Goal: Check status: Check status

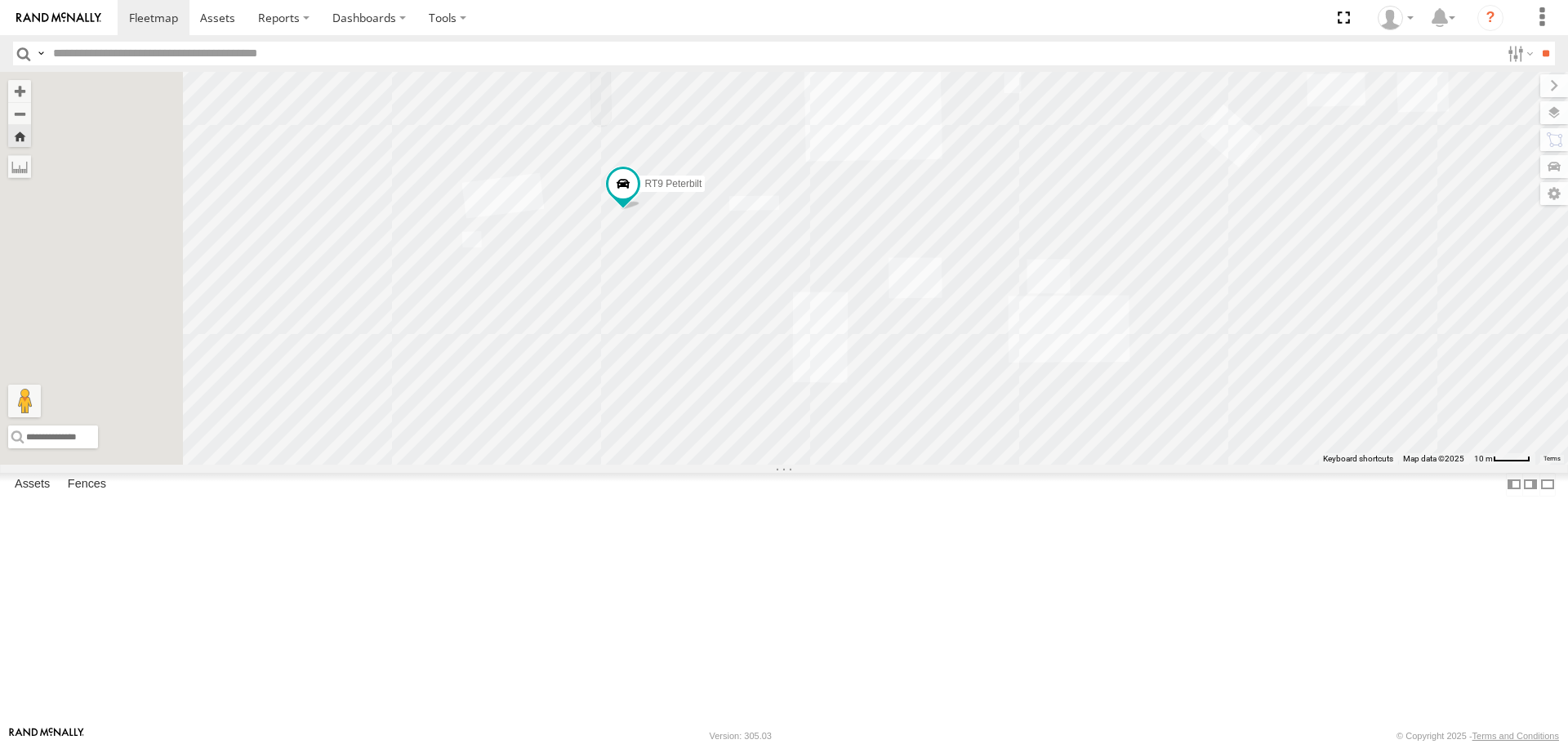
drag, startPoint x: 651, startPoint y: 372, endPoint x: 954, endPoint y: 560, distance: 356.6
click at [954, 449] on div "RT9 Peterbilt" at bounding box center [784, 267] width 1568 height 391
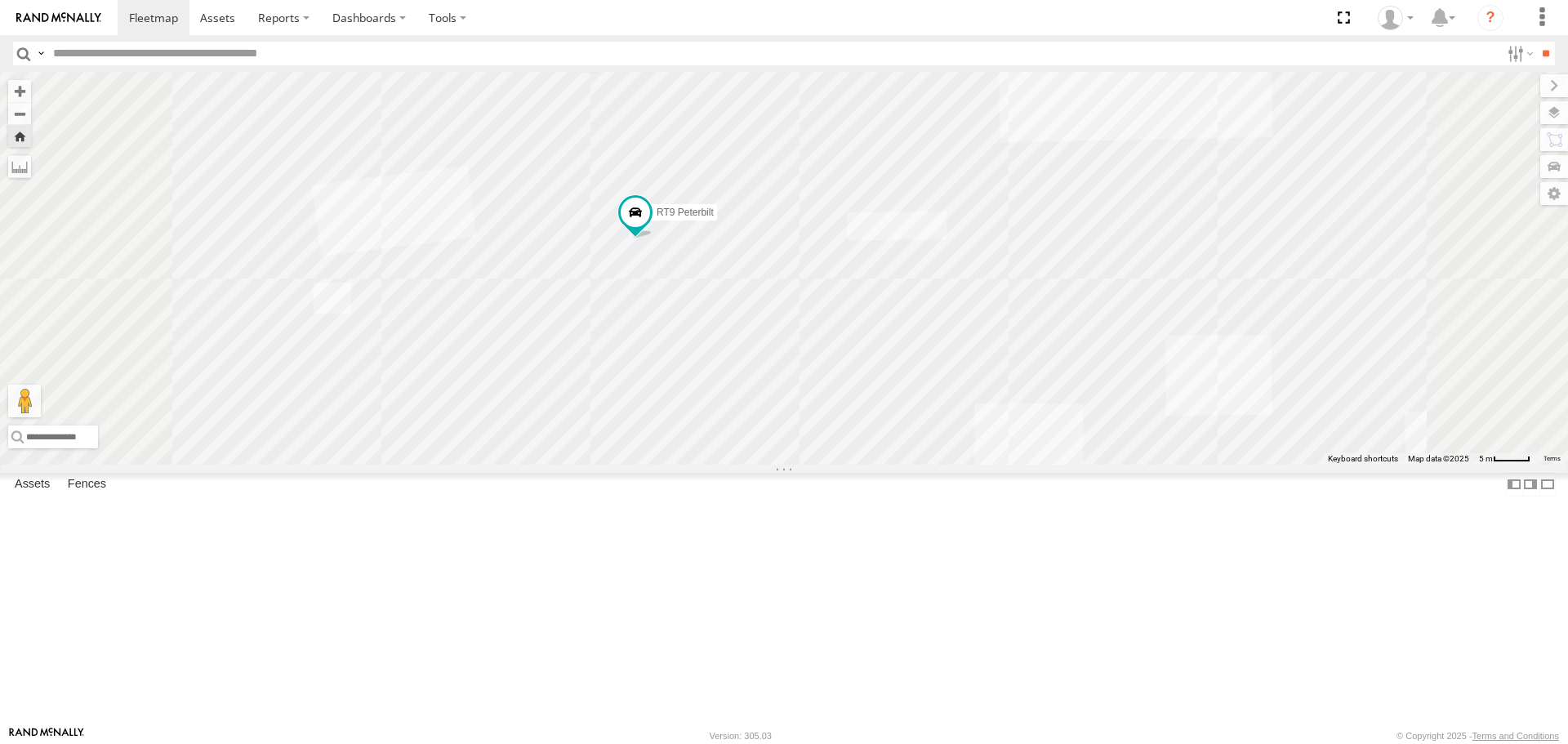
drag, startPoint x: 797, startPoint y: 336, endPoint x: 766, endPoint y: 455, distance: 123.0
click at [815, 446] on div "RT9 Peterbilt" at bounding box center [784, 267] width 1568 height 391
click at [1044, 113] on label at bounding box center [1538, 113] width 60 height 23
click at [0, 0] on label at bounding box center [0, 0] width 0 height 0
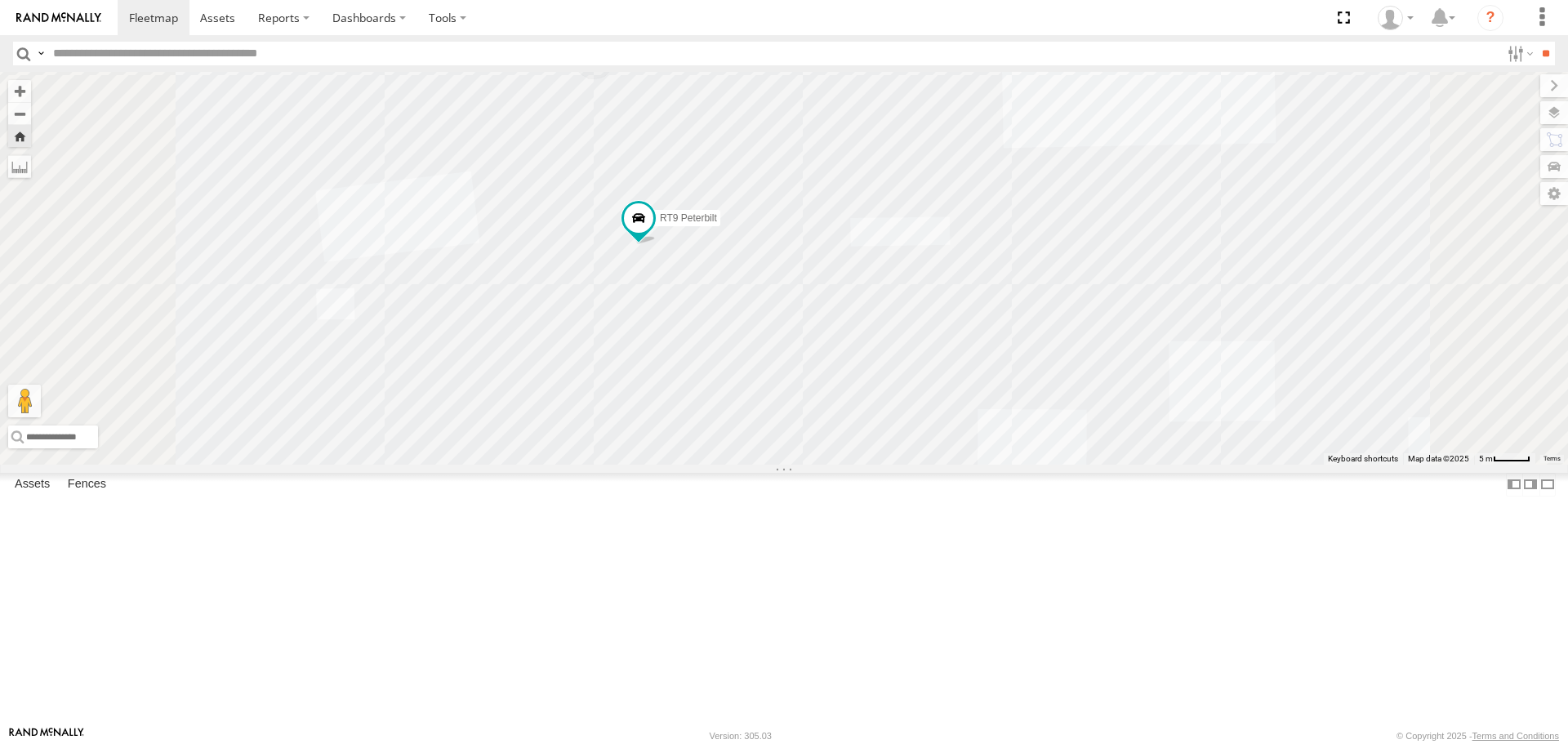
click at [0, 0] on span "Satellite + Roadmap" at bounding box center [0, 0] width 0 height 0
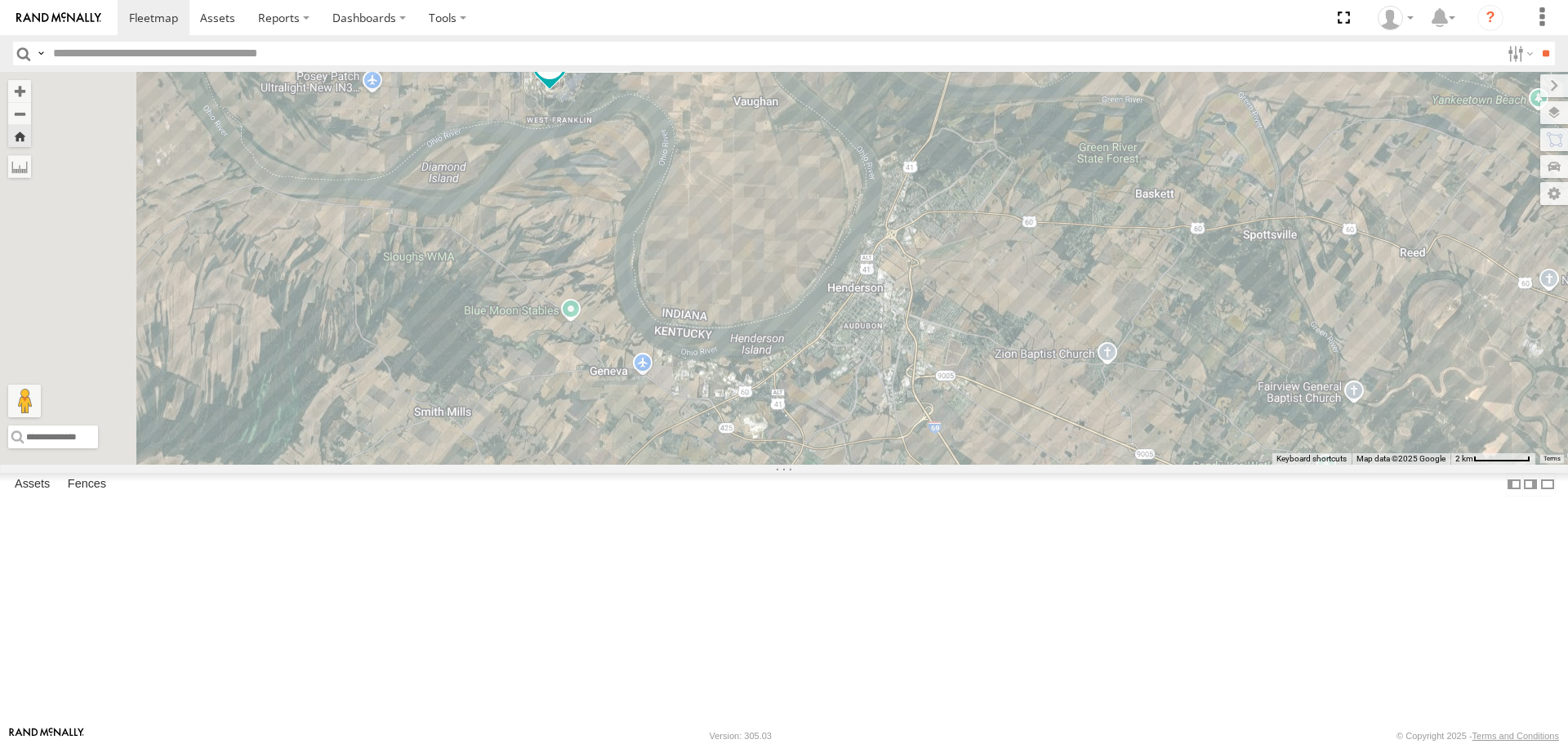
drag, startPoint x: 980, startPoint y: 535, endPoint x: 920, endPoint y: 268, distance: 273.7
click at [920, 268] on div "RT9 Peterbilt" at bounding box center [784, 267] width 1568 height 391
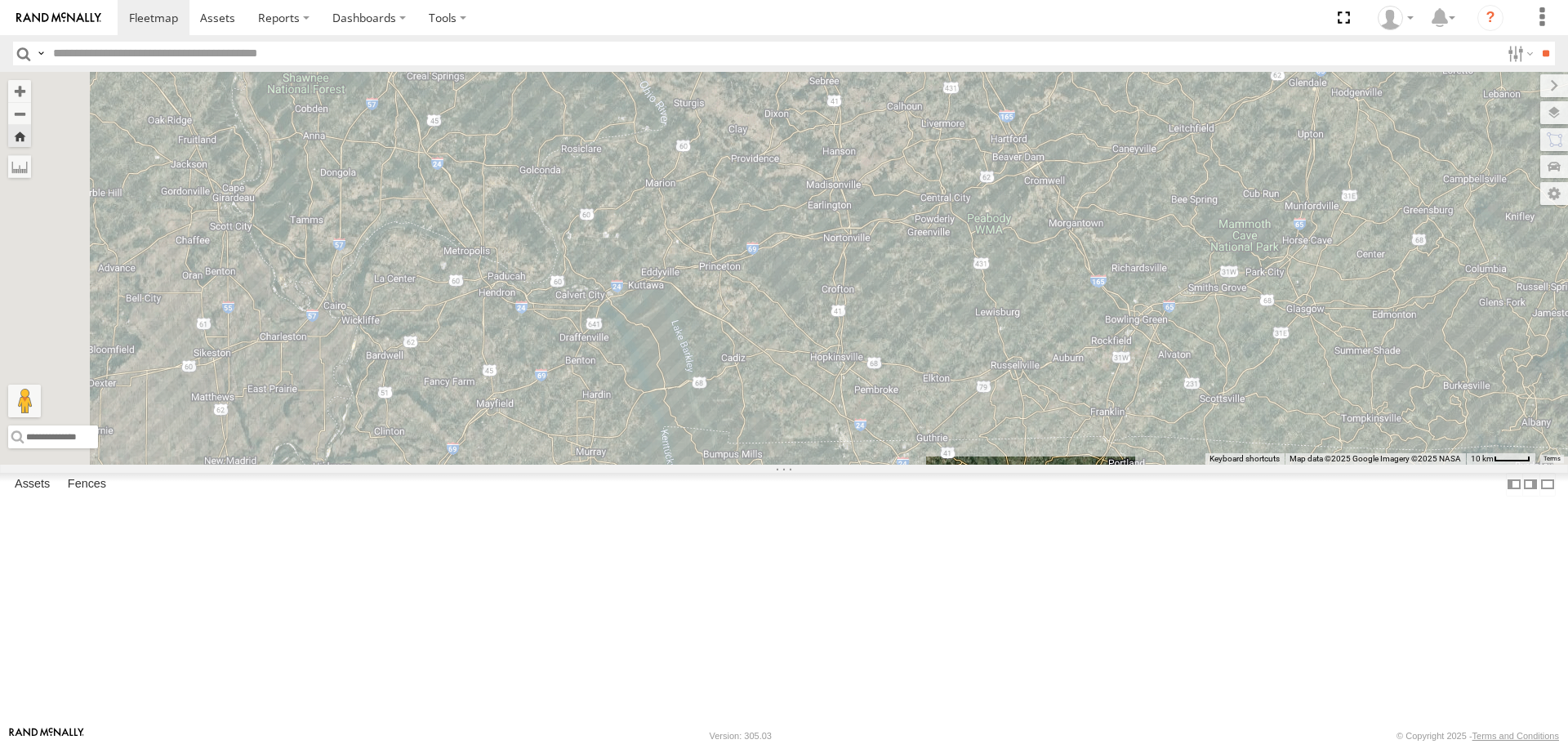
drag, startPoint x: 664, startPoint y: 546, endPoint x: 899, endPoint y: 216, distance: 405.1
click at [899, 216] on div "RT9 Peterbilt" at bounding box center [784, 267] width 1568 height 391
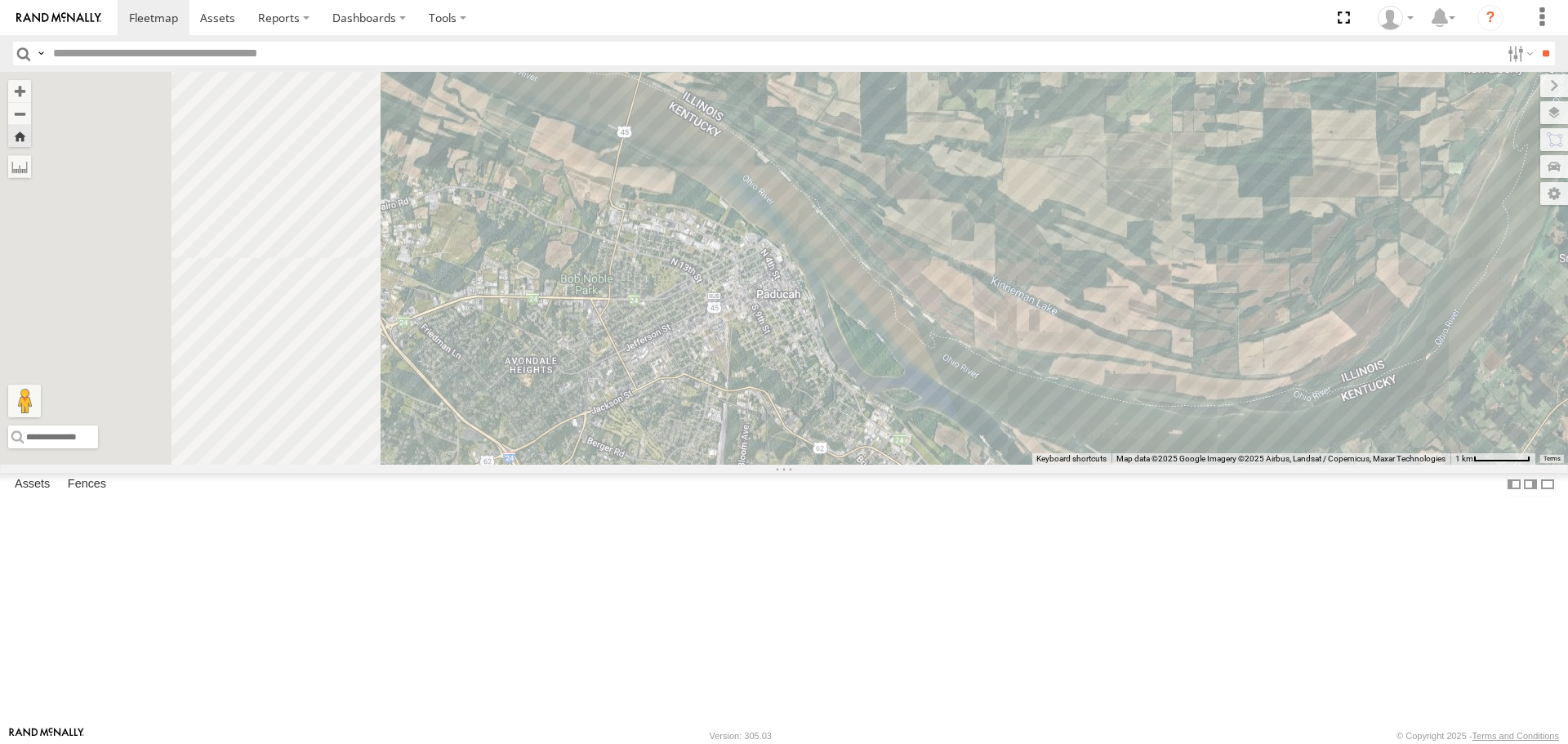
drag, startPoint x: 627, startPoint y: 357, endPoint x: 982, endPoint y: 580, distance: 419.2
click at [981, 449] on div "RT9 Peterbilt" at bounding box center [784, 267] width 1568 height 391
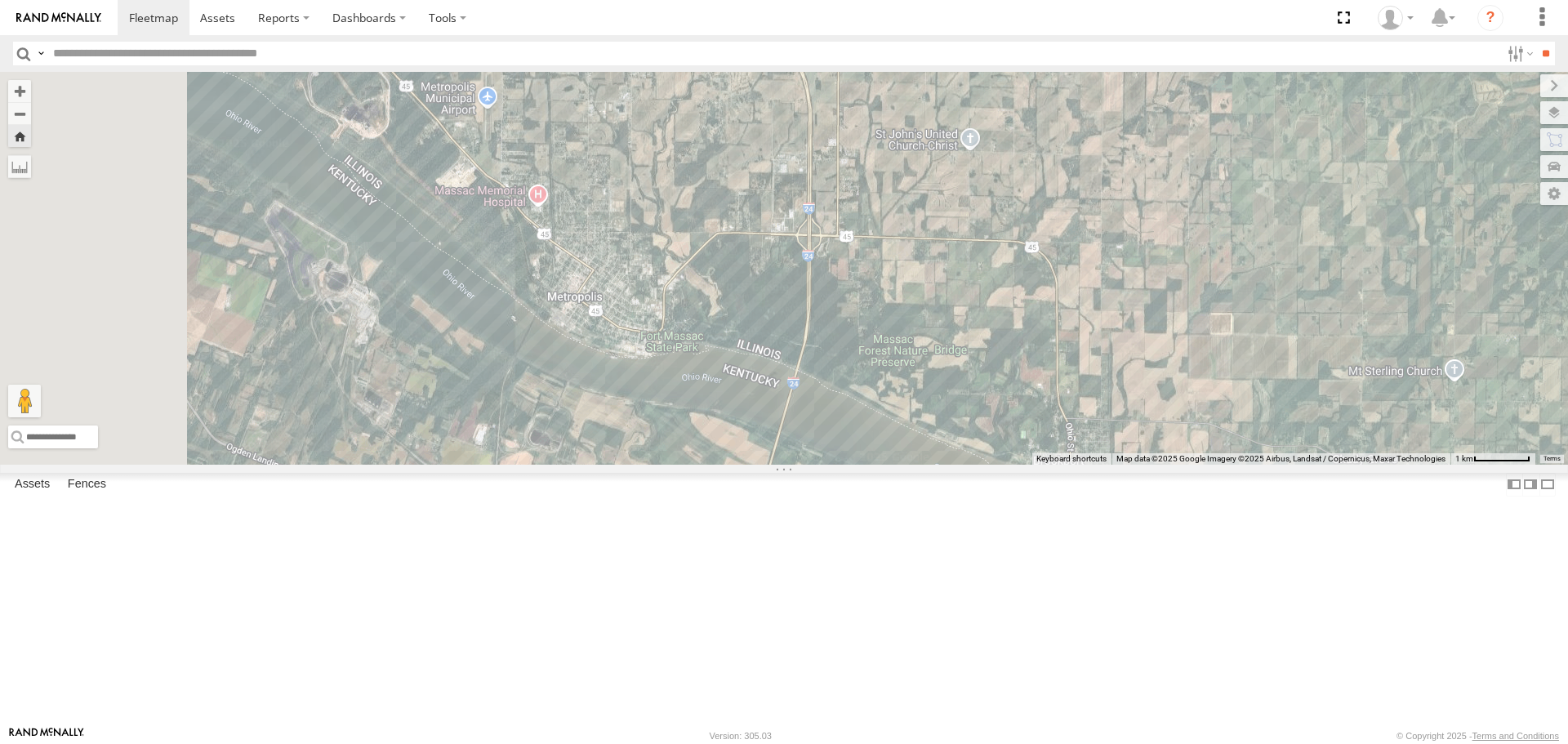
drag, startPoint x: 708, startPoint y: 360, endPoint x: 925, endPoint y: 644, distance: 357.4
click at [927, 449] on div "RT9 Peterbilt" at bounding box center [784, 267] width 1568 height 391
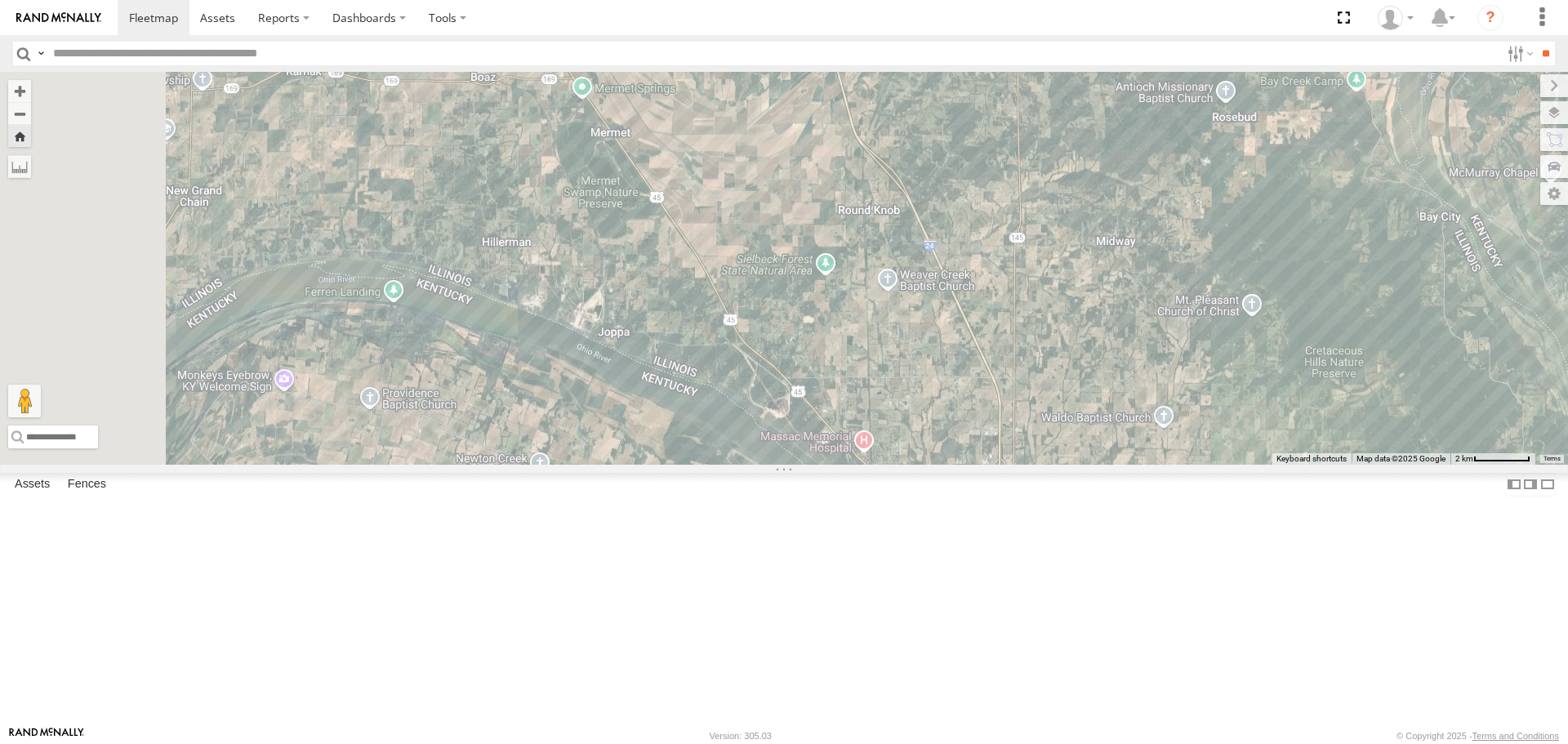
drag, startPoint x: 648, startPoint y: 505, endPoint x: 854, endPoint y: 600, distance: 226.9
click at [927, 449] on div "RT9 Peterbilt" at bounding box center [784, 267] width 1568 height 391
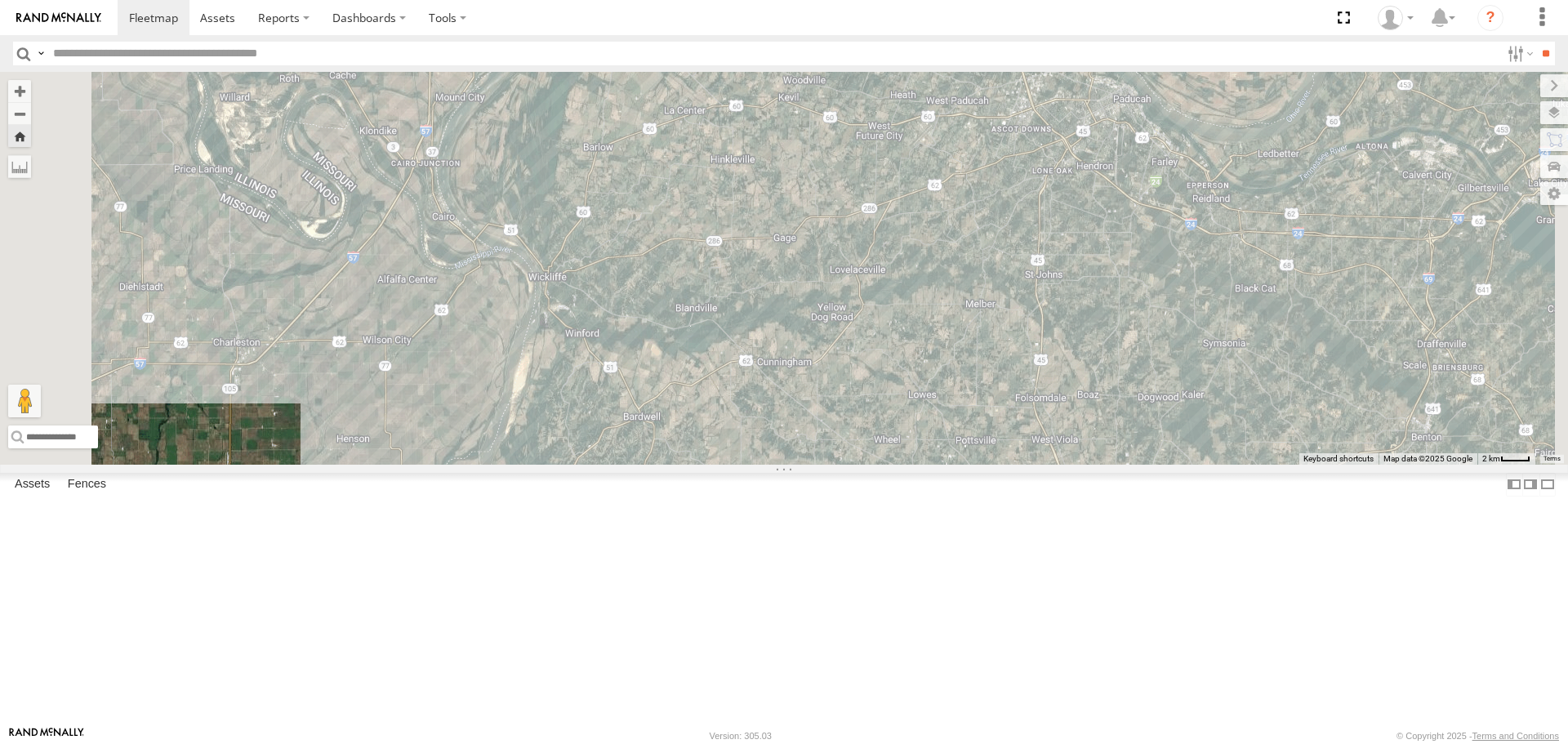
drag, startPoint x: 737, startPoint y: 605, endPoint x: 947, endPoint y: 121, distance: 527.6
click at [947, 121] on div "RT9 Peterbilt" at bounding box center [784, 267] width 1568 height 391
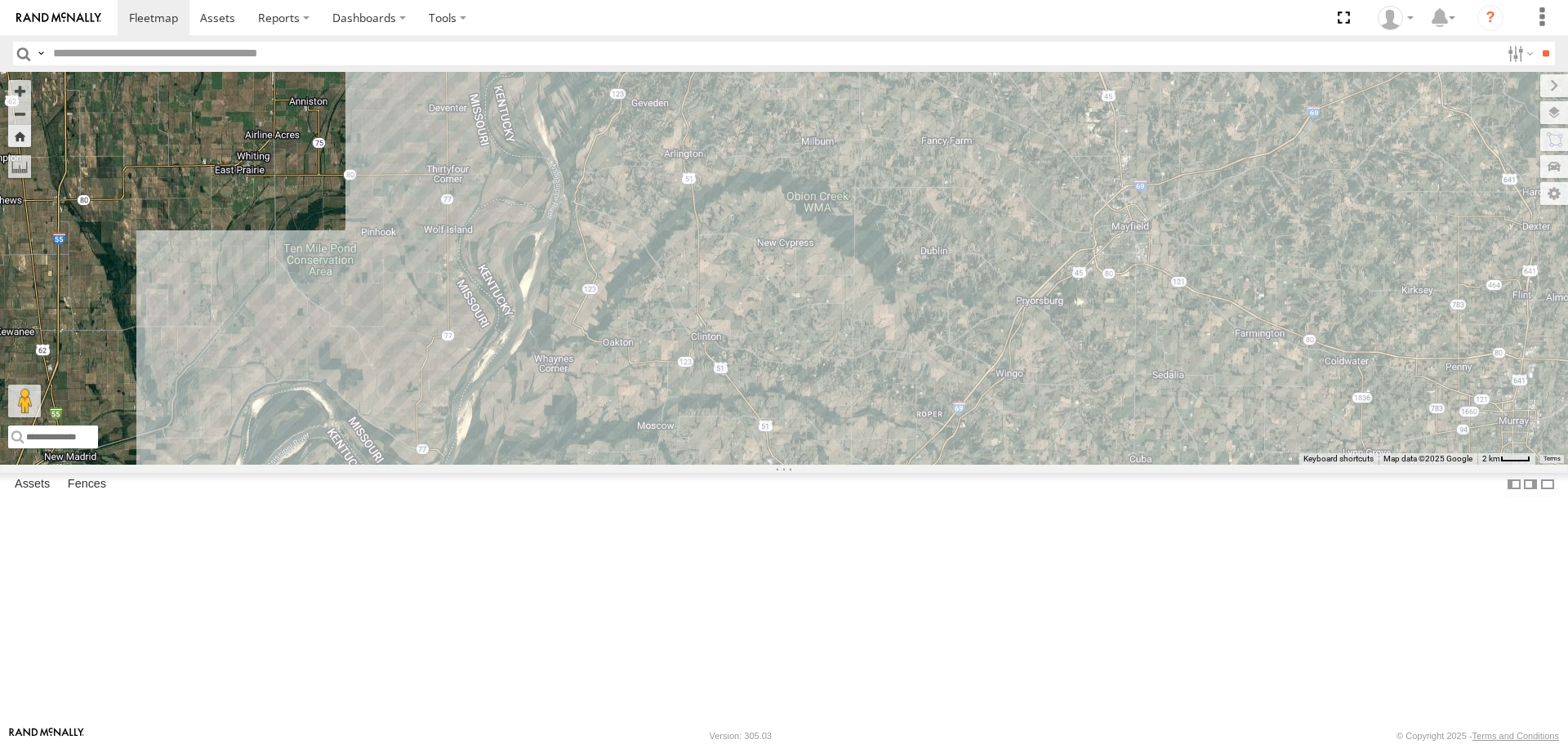
drag, startPoint x: 906, startPoint y: 575, endPoint x: 978, endPoint y: 183, distance: 398.6
click at [985, 176] on div "RT9 Peterbilt" at bounding box center [784, 267] width 1568 height 391
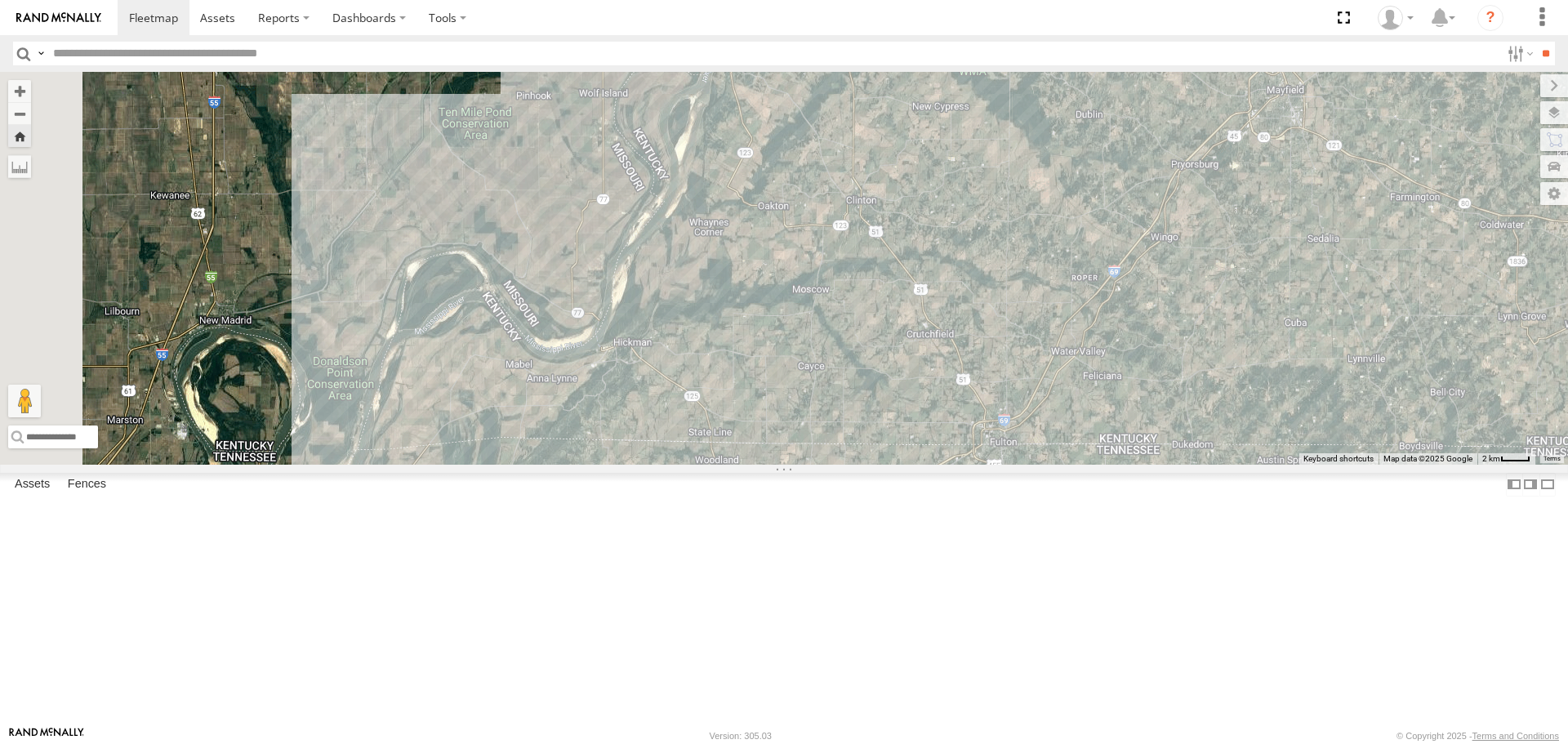
drag, startPoint x: 577, startPoint y: 606, endPoint x: 676, endPoint y: 506, distance: 140.7
click at [676, 449] on div "RT9 Peterbilt" at bounding box center [784, 267] width 1568 height 391
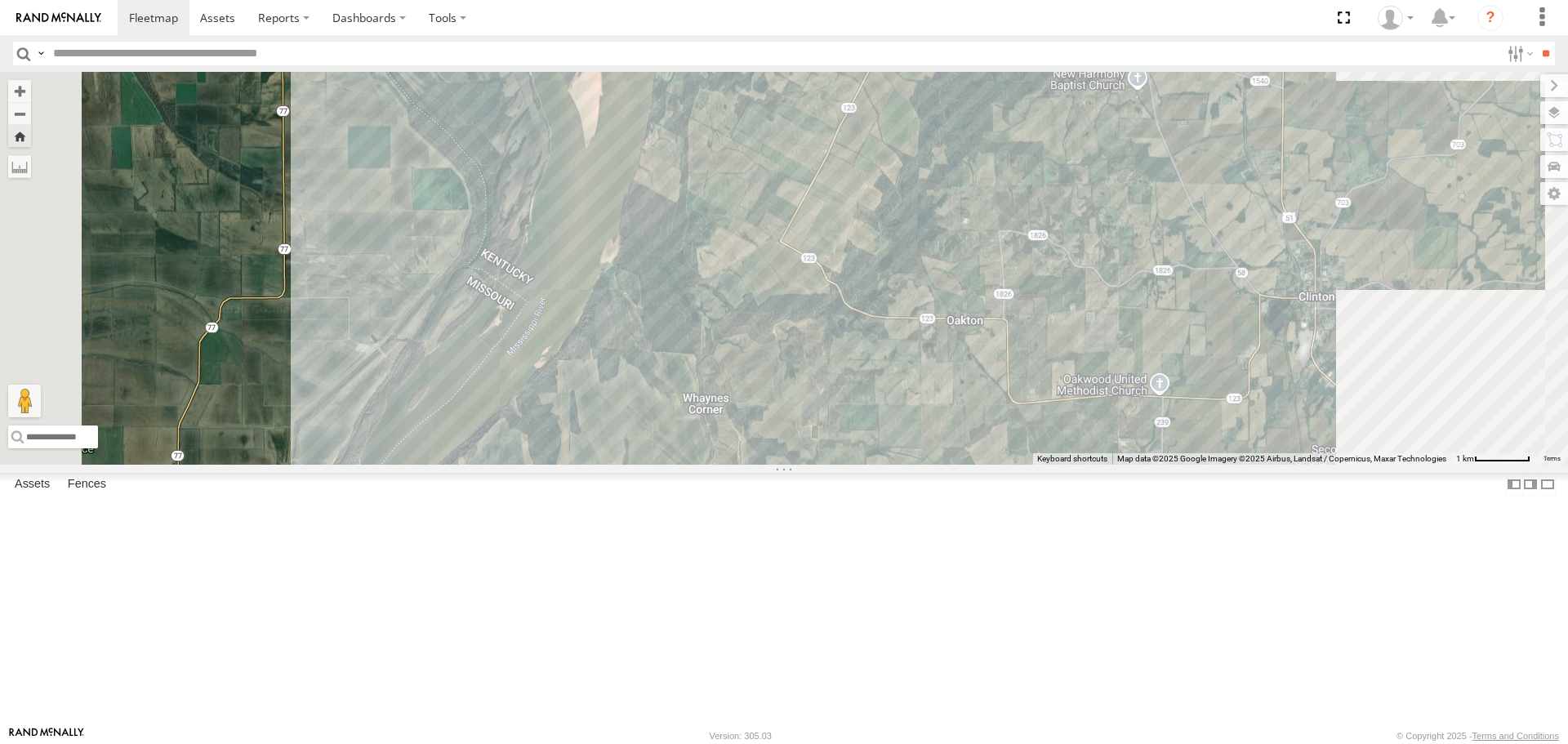
drag, startPoint x: 898, startPoint y: 269, endPoint x: 747, endPoint y: 717, distance: 472.8
click at [748, 449] on div "RT9 Peterbilt" at bounding box center [784, 267] width 1568 height 391
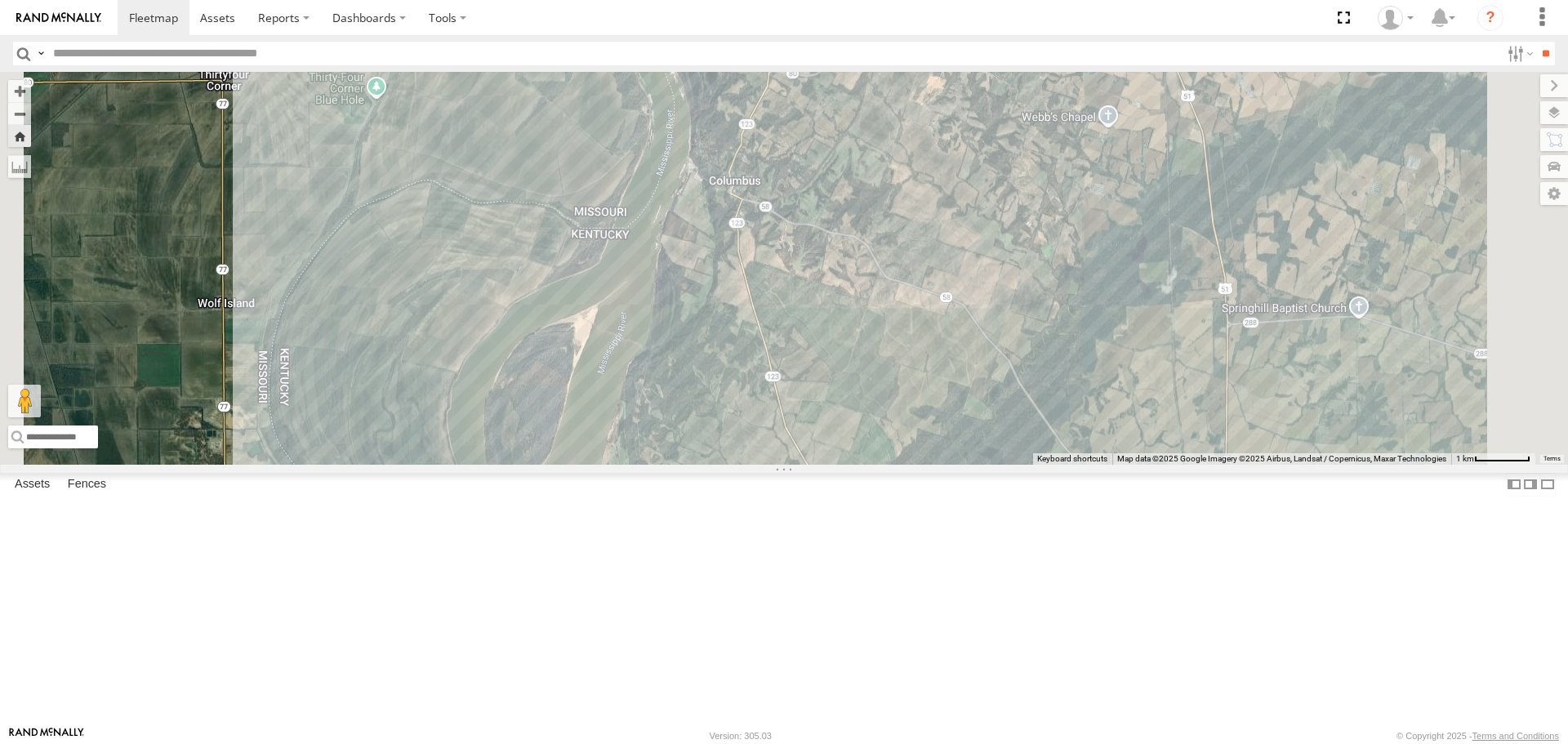
drag, startPoint x: 945, startPoint y: 258, endPoint x: 921, endPoint y: 627, distance: 369.8
click at [921, 449] on div "RT9 Peterbilt" at bounding box center [784, 267] width 1568 height 391
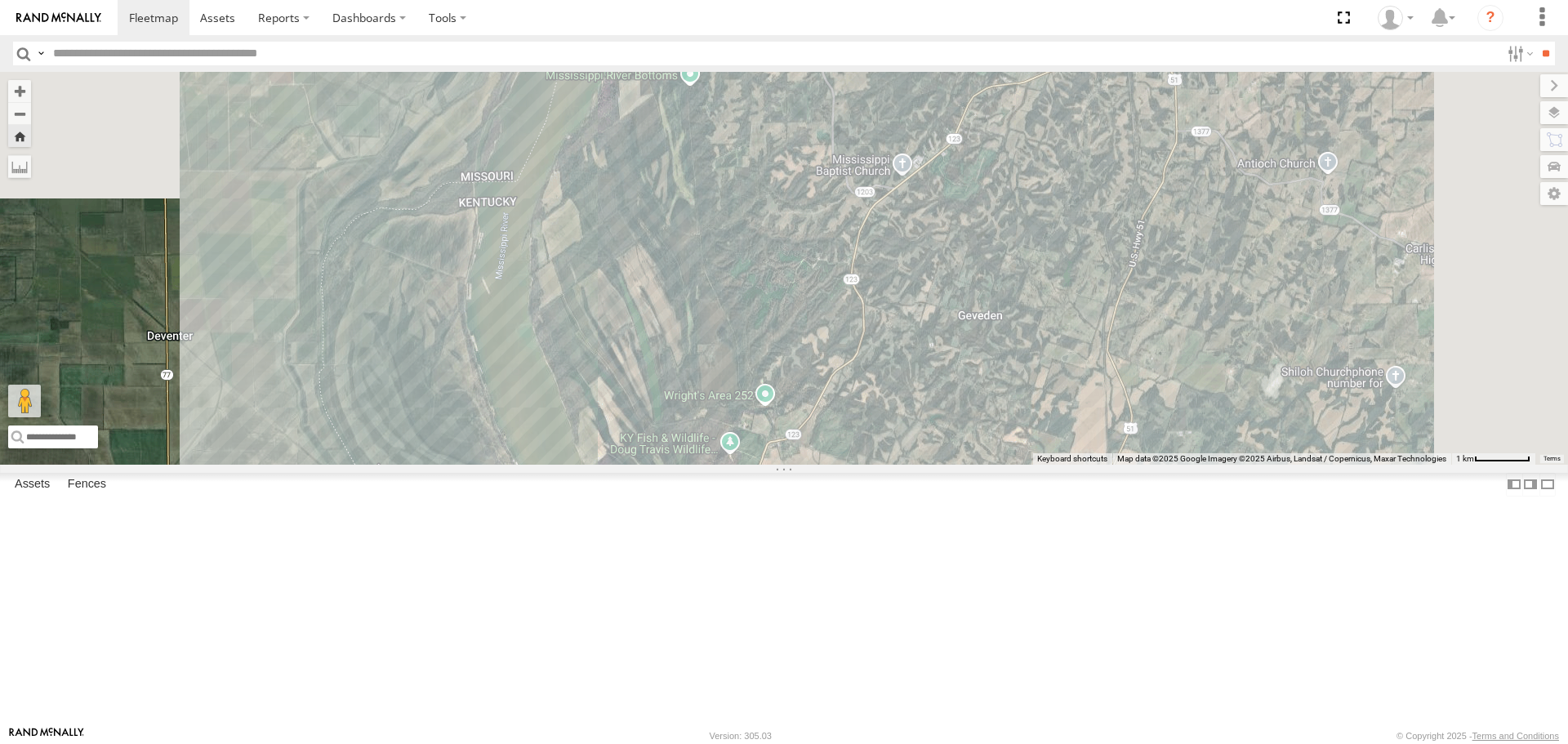
drag, startPoint x: 1031, startPoint y: 121, endPoint x: 978, endPoint y: 645, distance: 526.7
click at [978, 449] on div "RT9 Peterbilt" at bounding box center [784, 267] width 1568 height 391
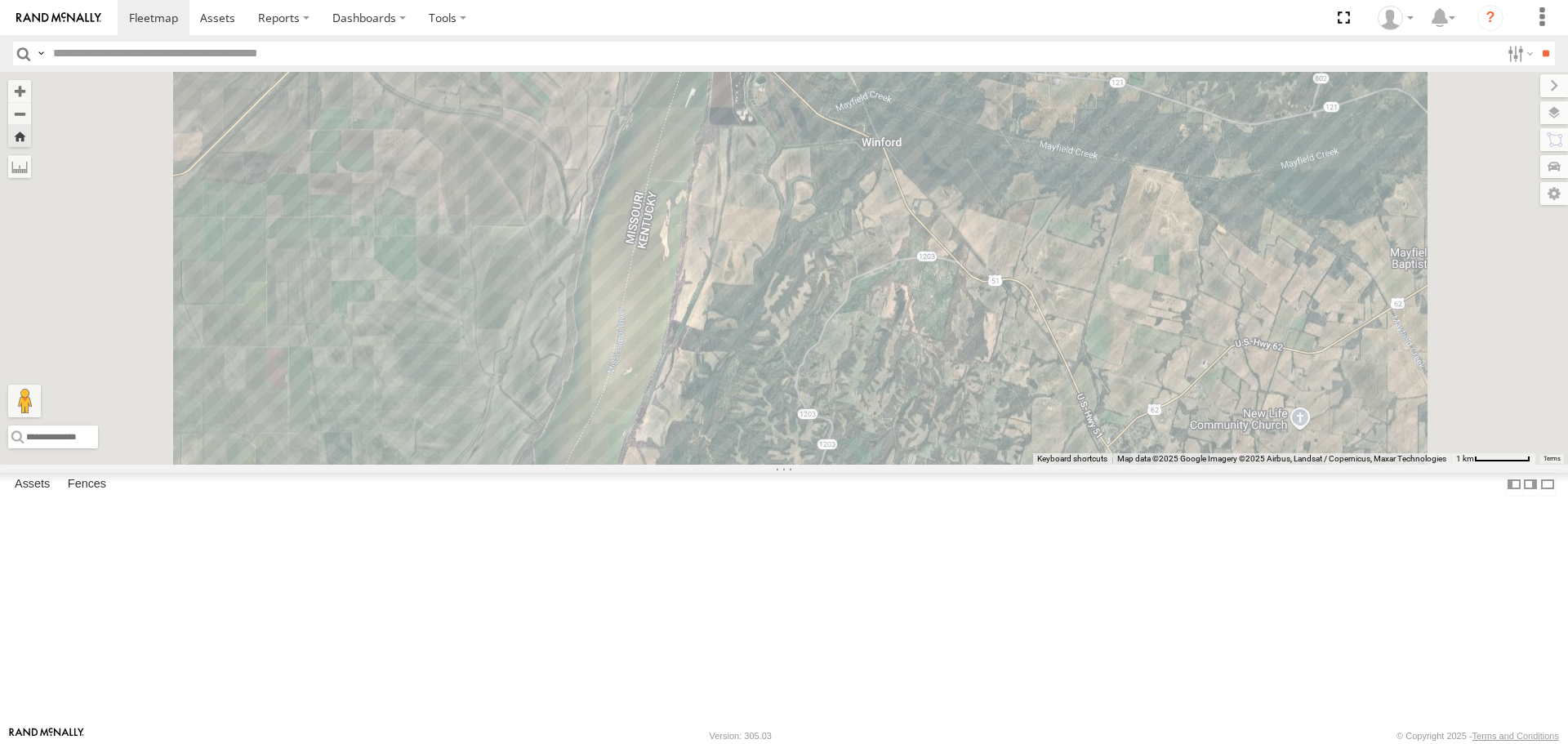
drag, startPoint x: 954, startPoint y: 206, endPoint x: 980, endPoint y: 396, distance: 191.8
click at [948, 449] on div "RT9 Peterbilt" at bounding box center [784, 267] width 1568 height 391
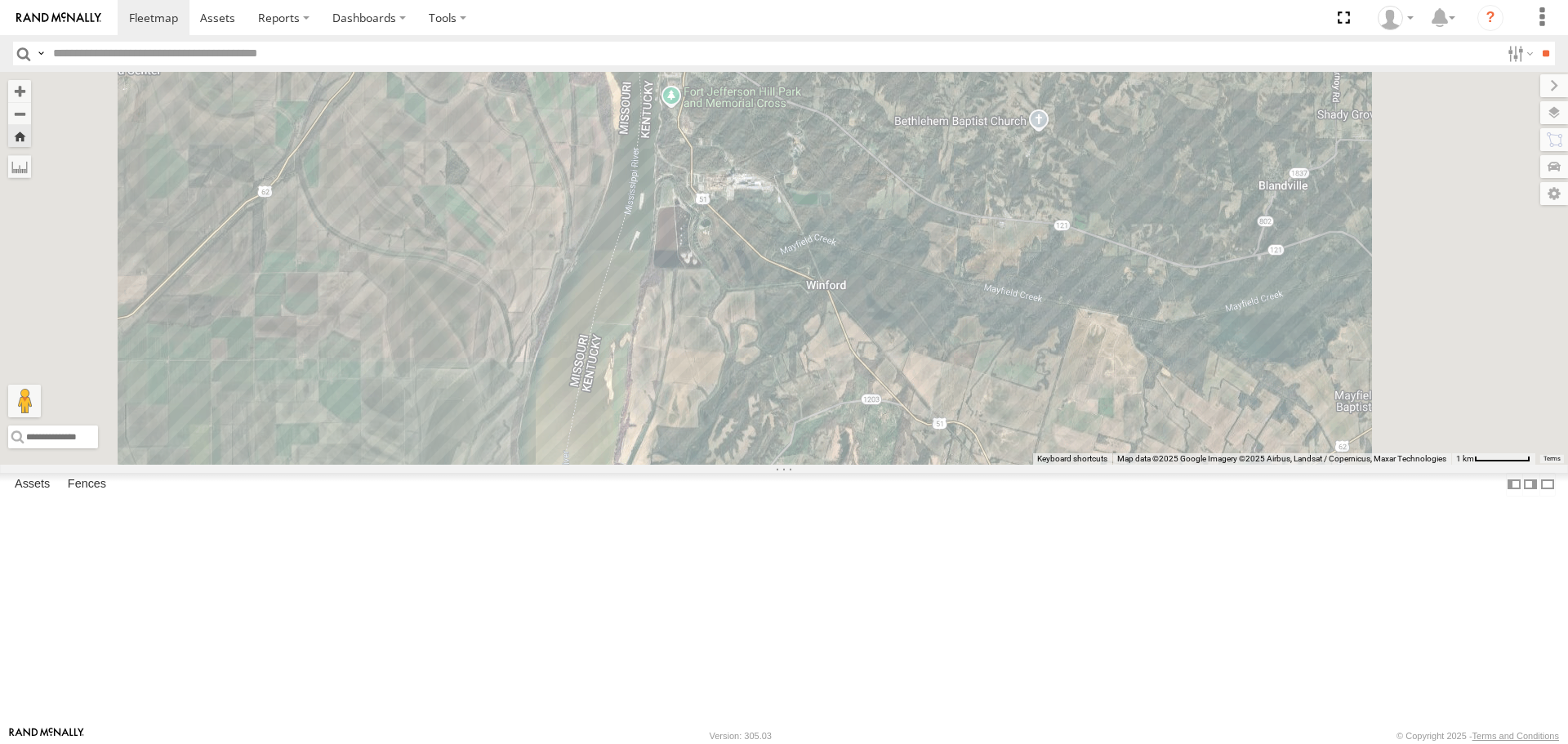
drag, startPoint x: 1001, startPoint y: 225, endPoint x: 824, endPoint y: 351, distance: 217.3
click at [824, 351] on div "RT9 Peterbilt" at bounding box center [784, 267] width 1568 height 391
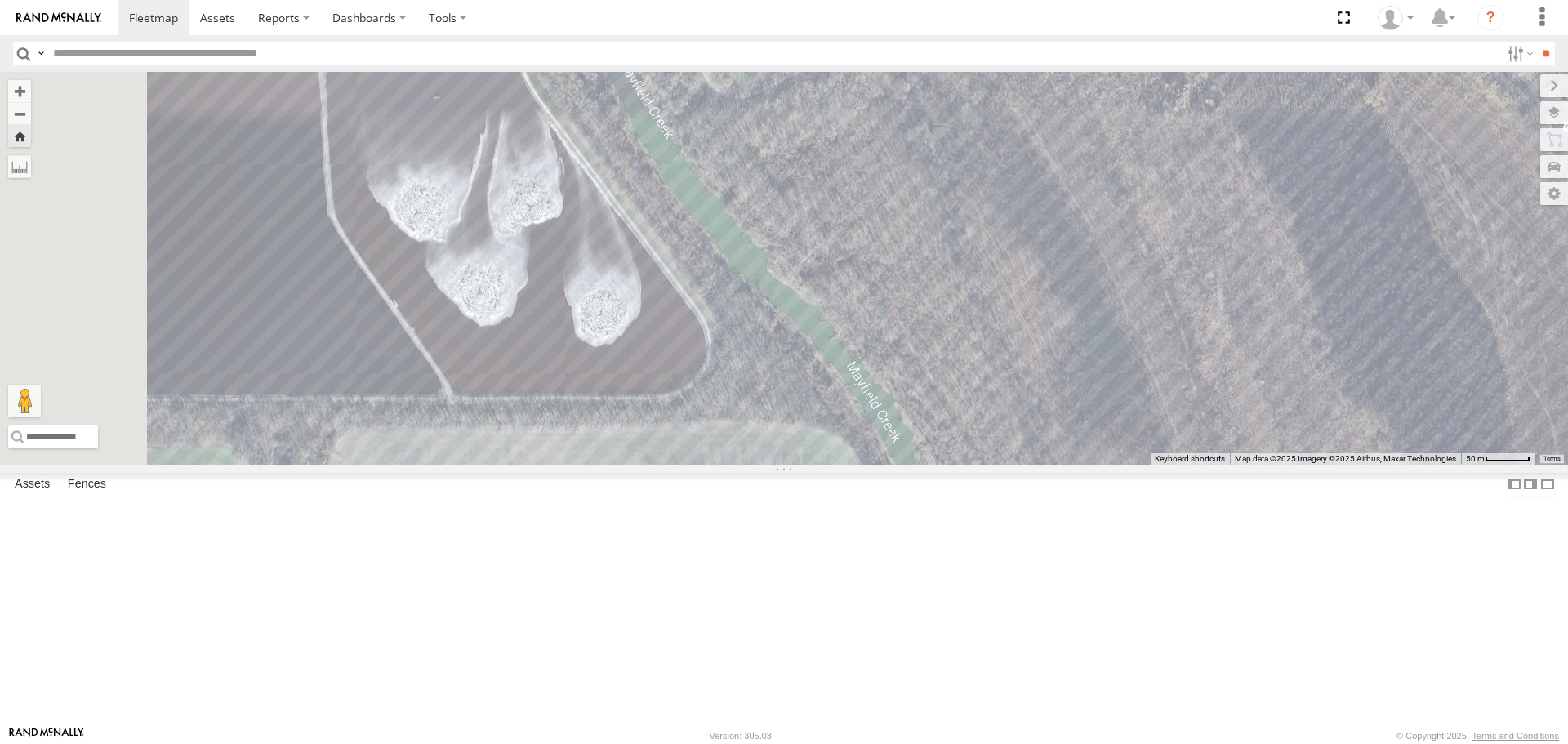
drag, startPoint x: 667, startPoint y: 418, endPoint x: 710, endPoint y: 607, distance: 193.8
click at [710, 449] on div "RT9 Peterbilt" at bounding box center [784, 267] width 1568 height 391
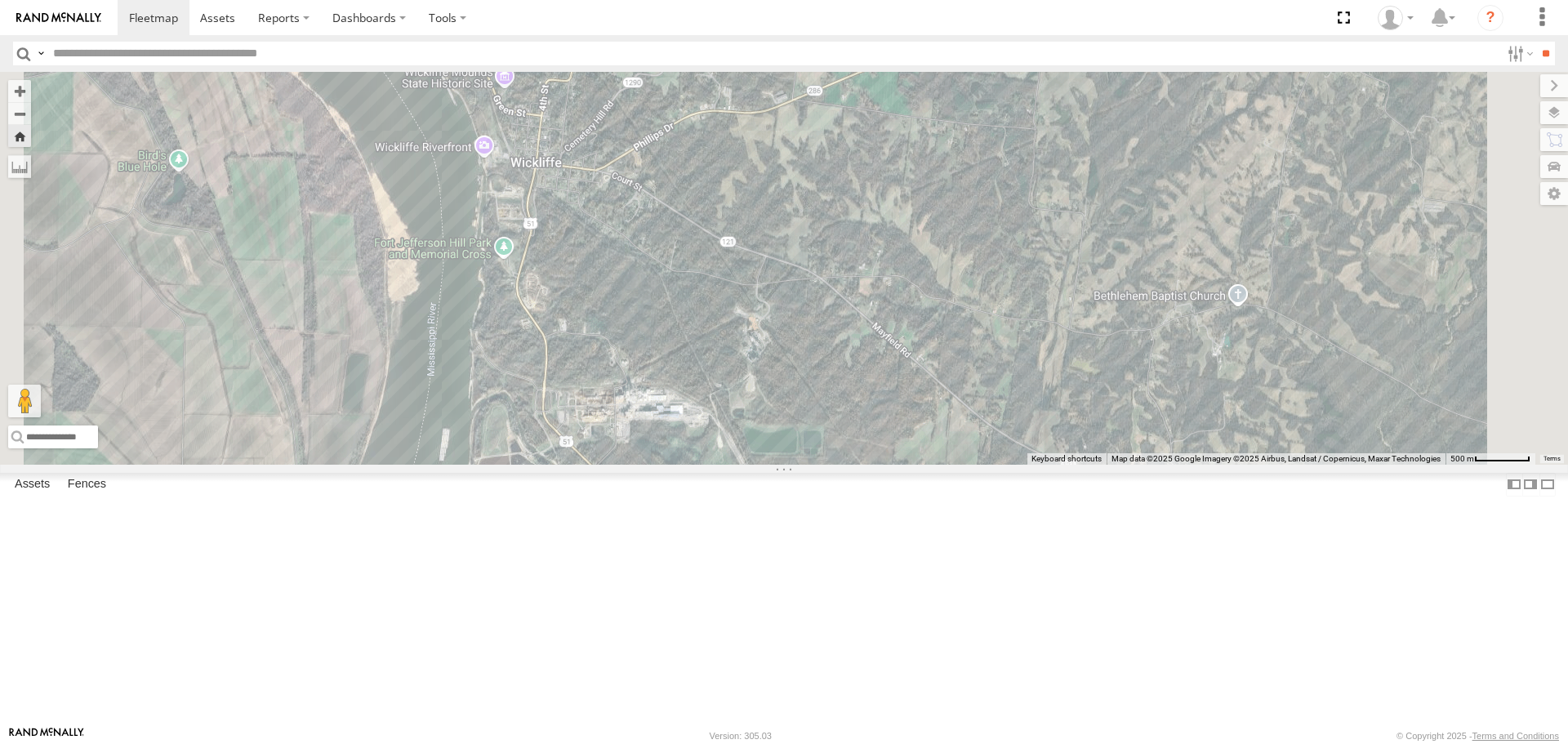
drag, startPoint x: 779, startPoint y: 201, endPoint x: 745, endPoint y: 499, distance: 299.9
click at [740, 449] on div "RT9 Peterbilt" at bounding box center [784, 267] width 1568 height 391
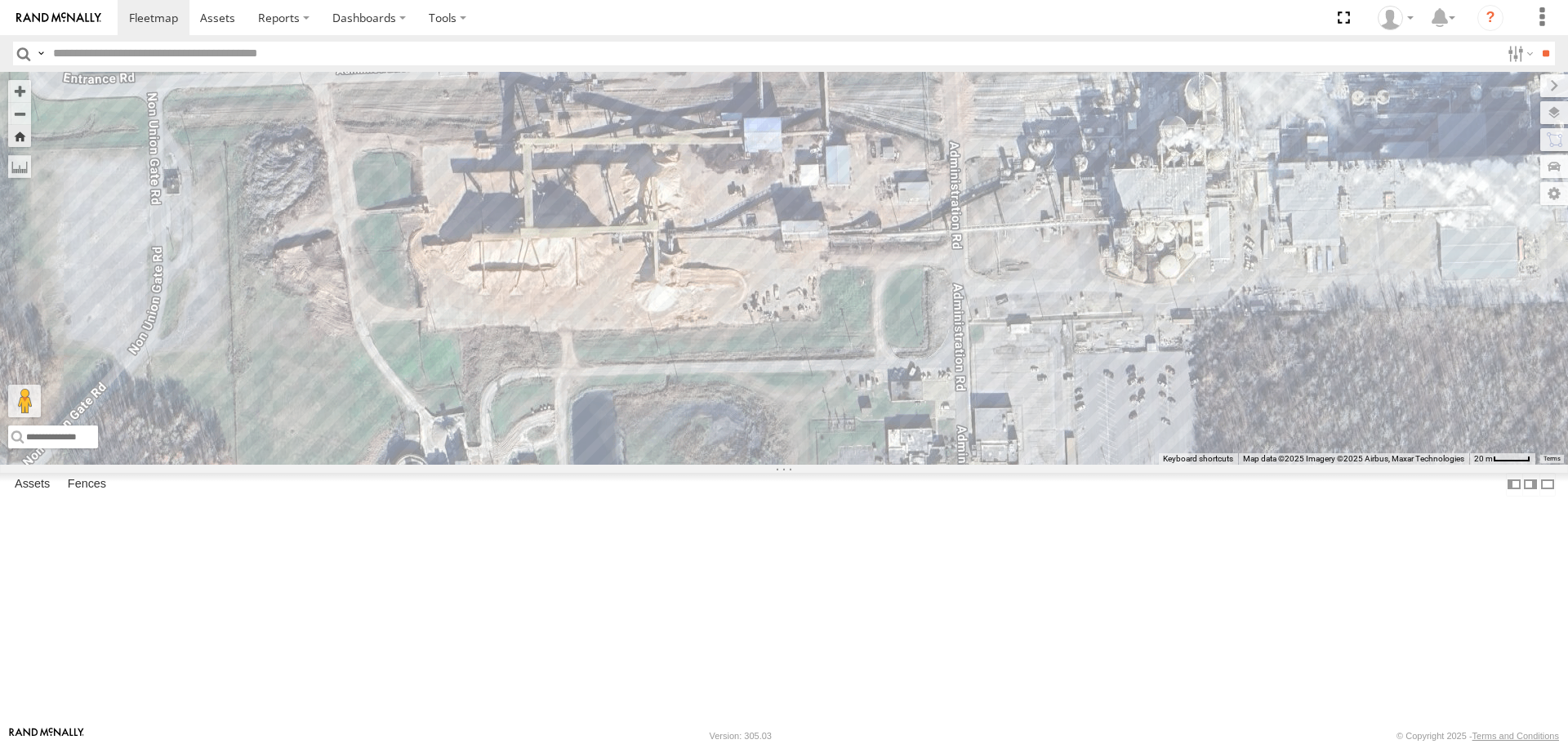
drag, startPoint x: 824, startPoint y: 342, endPoint x: 1019, endPoint y: 214, distance: 233.3
click at [1019, 214] on div "RT9 Peterbilt" at bounding box center [784, 267] width 1568 height 391
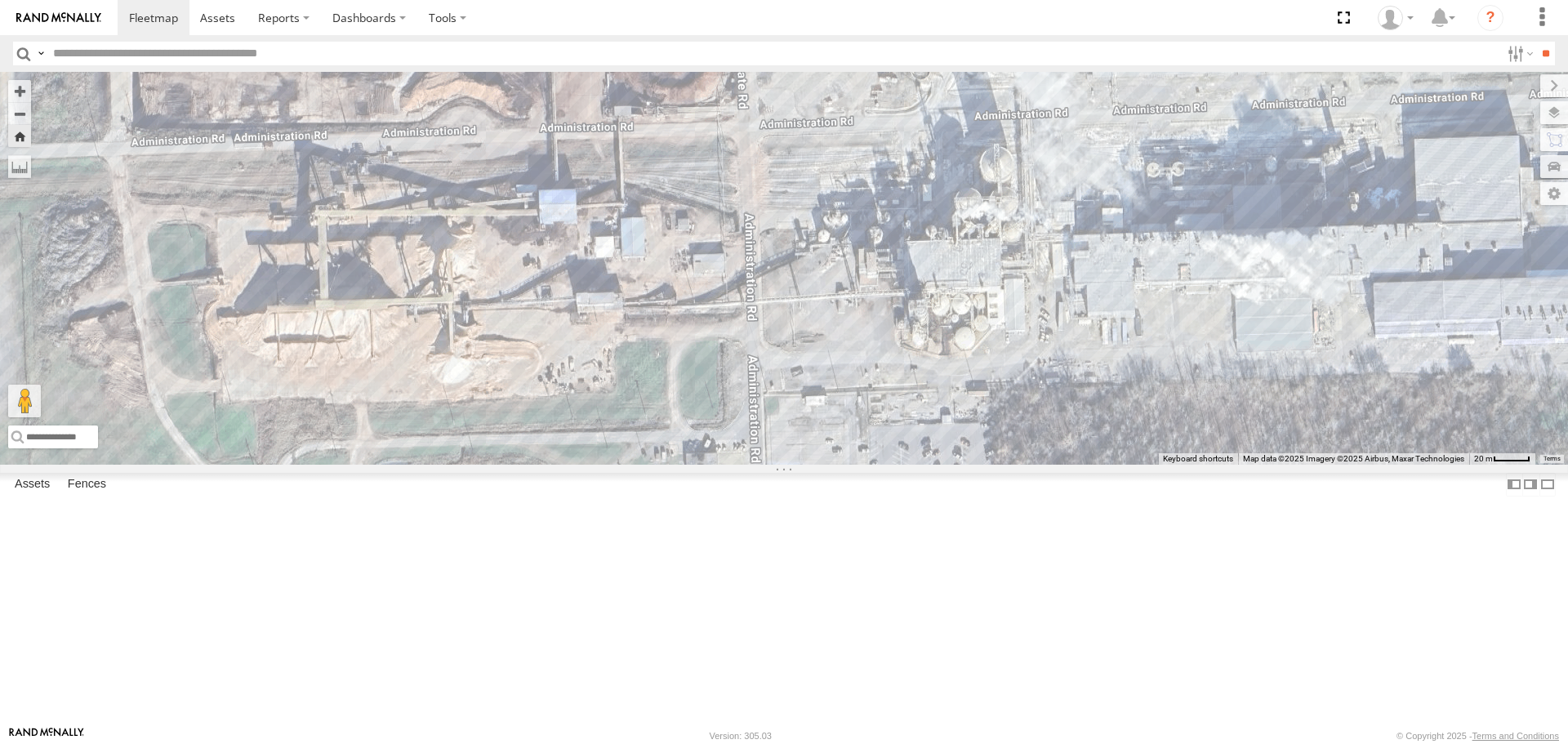
drag, startPoint x: 1053, startPoint y: 549, endPoint x: 856, endPoint y: 632, distance: 213.8
click at [856, 449] on div "RT9 Peterbilt" at bounding box center [784, 267] width 1568 height 391
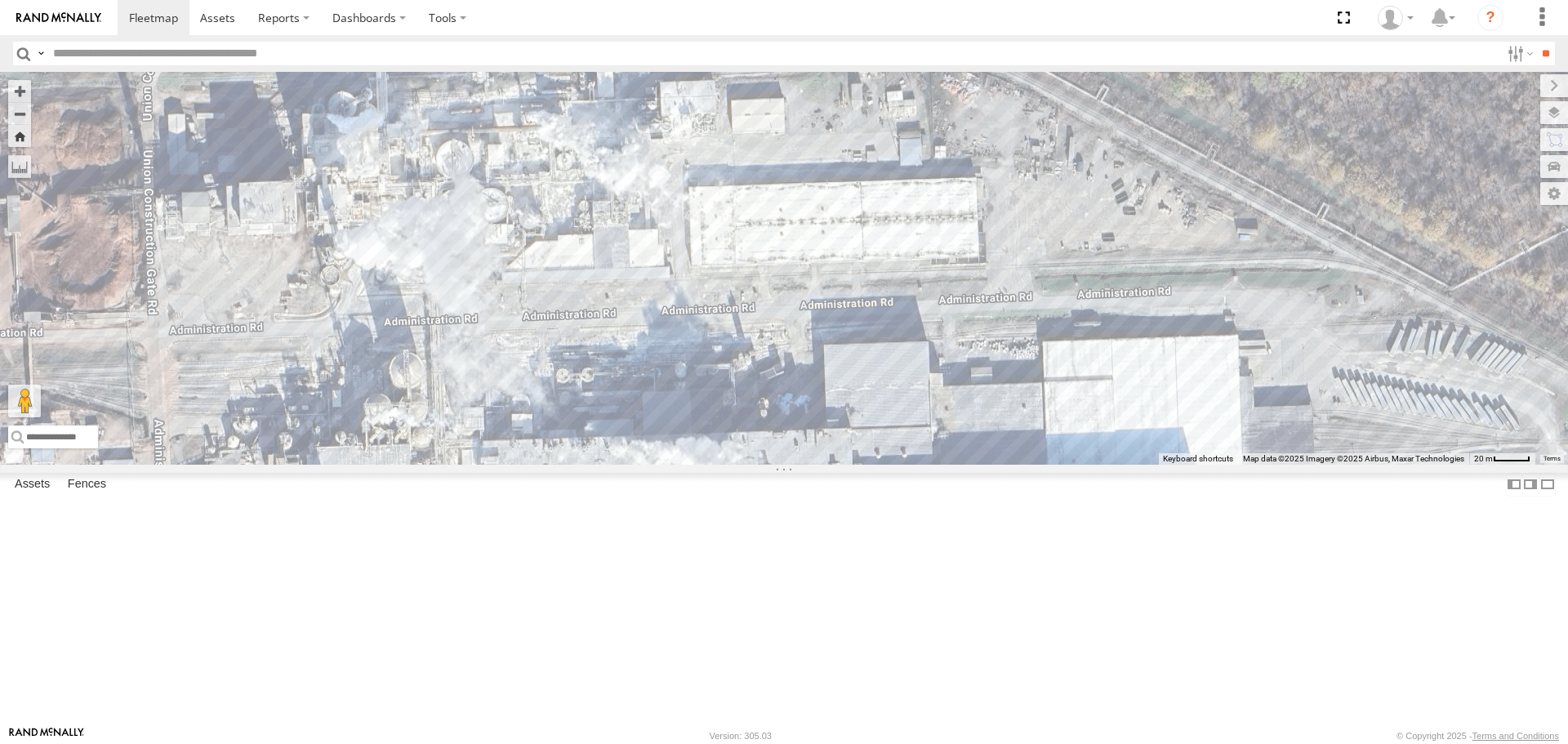
drag, startPoint x: 1018, startPoint y: 422, endPoint x: 601, endPoint y: 559, distance: 438.9
click at [518, 449] on div "RT9 Peterbilt" at bounding box center [784, 267] width 1568 height 391
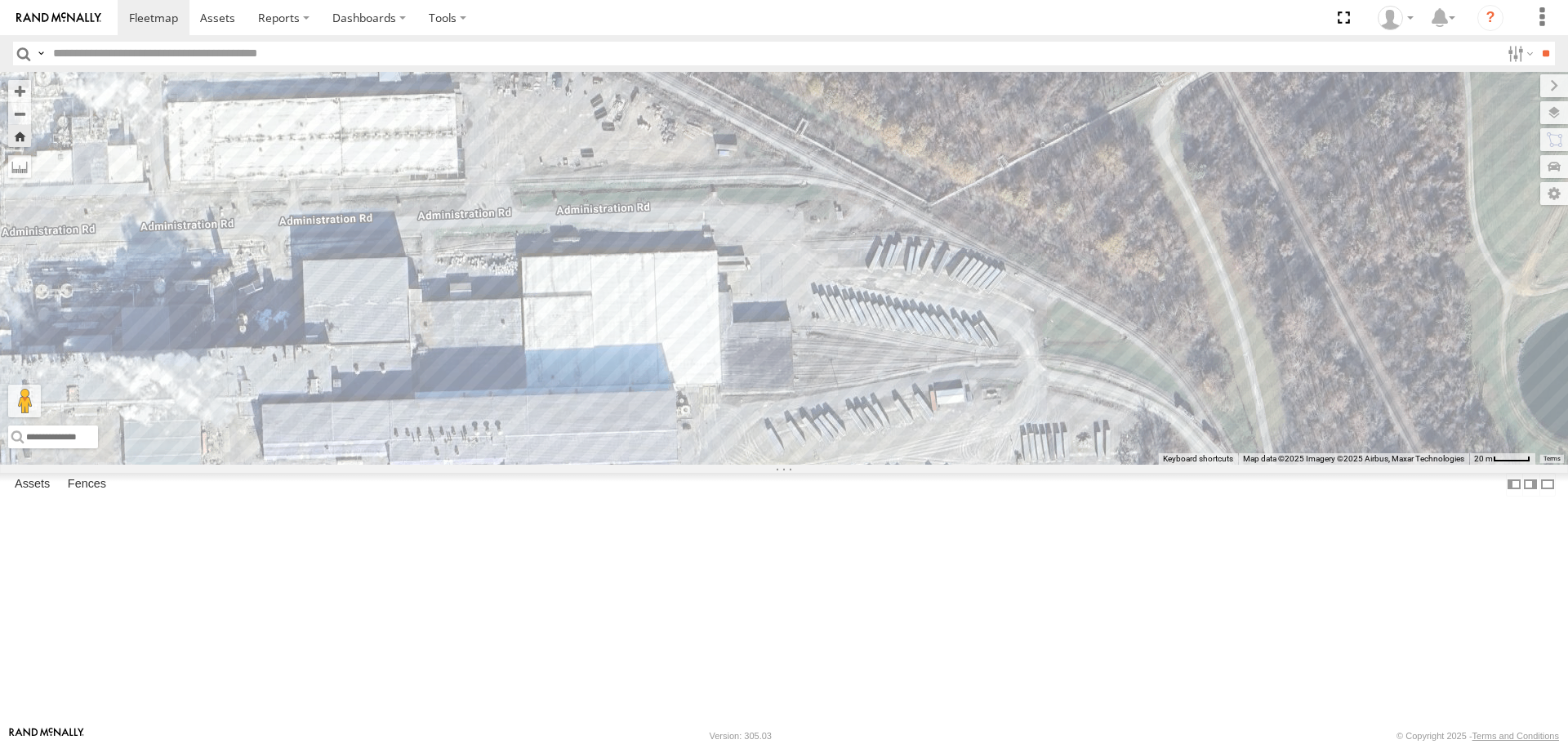
drag, startPoint x: 1246, startPoint y: 531, endPoint x: 724, endPoint y: 443, distance: 529.4
click at [724, 443] on div "RT9 Peterbilt" at bounding box center [784, 267] width 1568 height 391
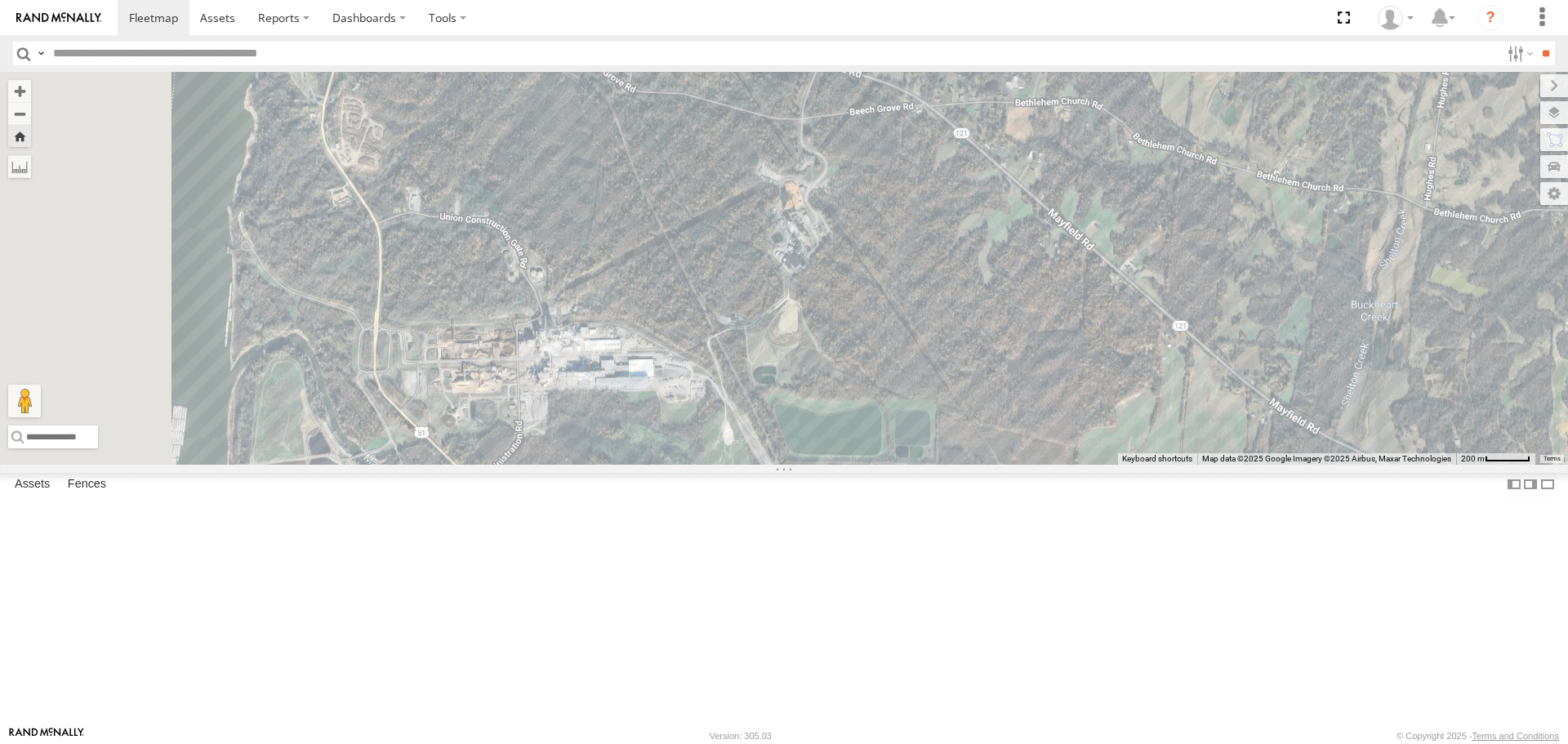
drag, startPoint x: 681, startPoint y: 472, endPoint x: 788, endPoint y: 516, distance: 115.7
click at [788, 449] on div "RT9 Peterbilt" at bounding box center [784, 267] width 1568 height 391
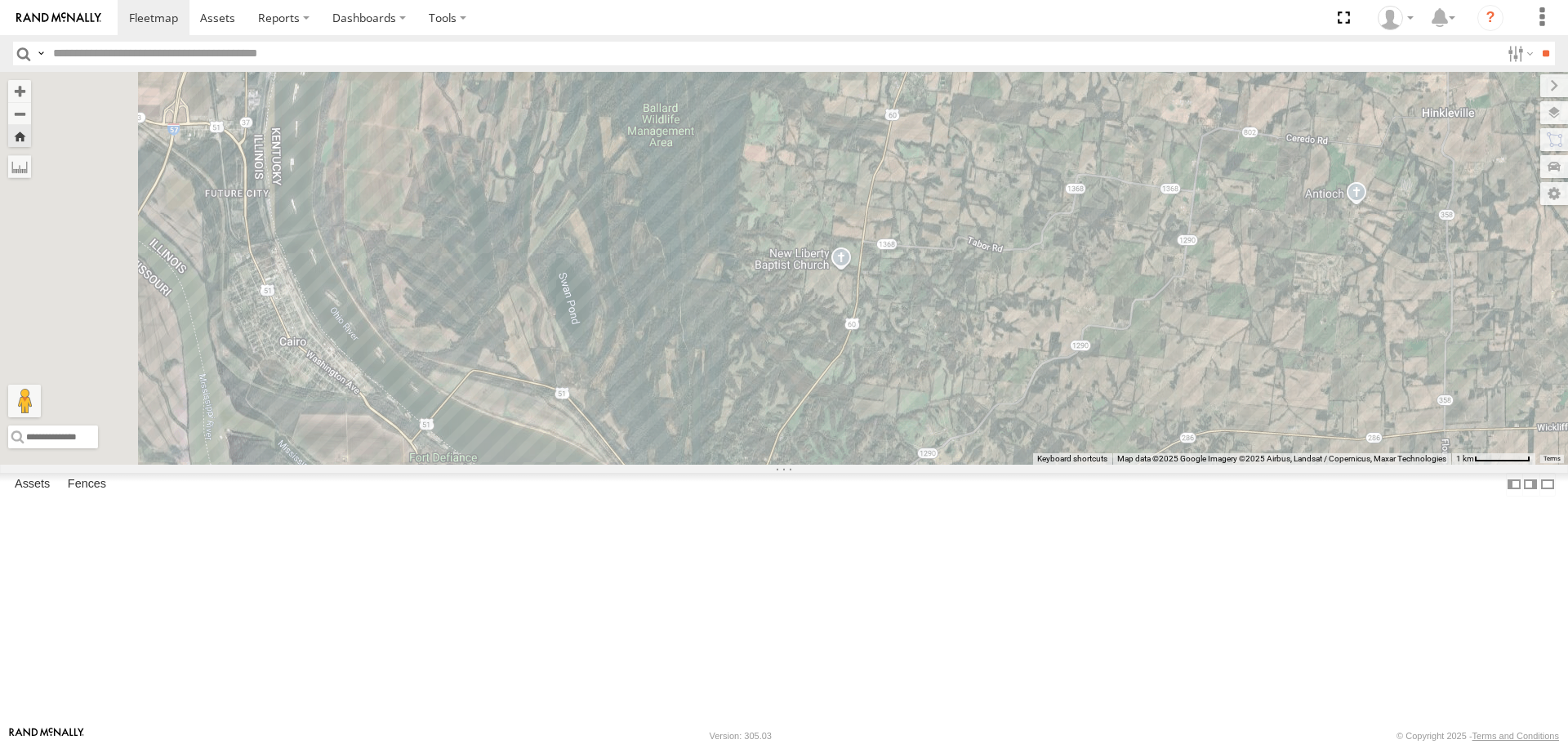
drag, startPoint x: 666, startPoint y: 210, endPoint x: 841, endPoint y: 519, distance: 355.1
click at [841, 449] on div "RT9 Peterbilt" at bounding box center [784, 267] width 1568 height 391
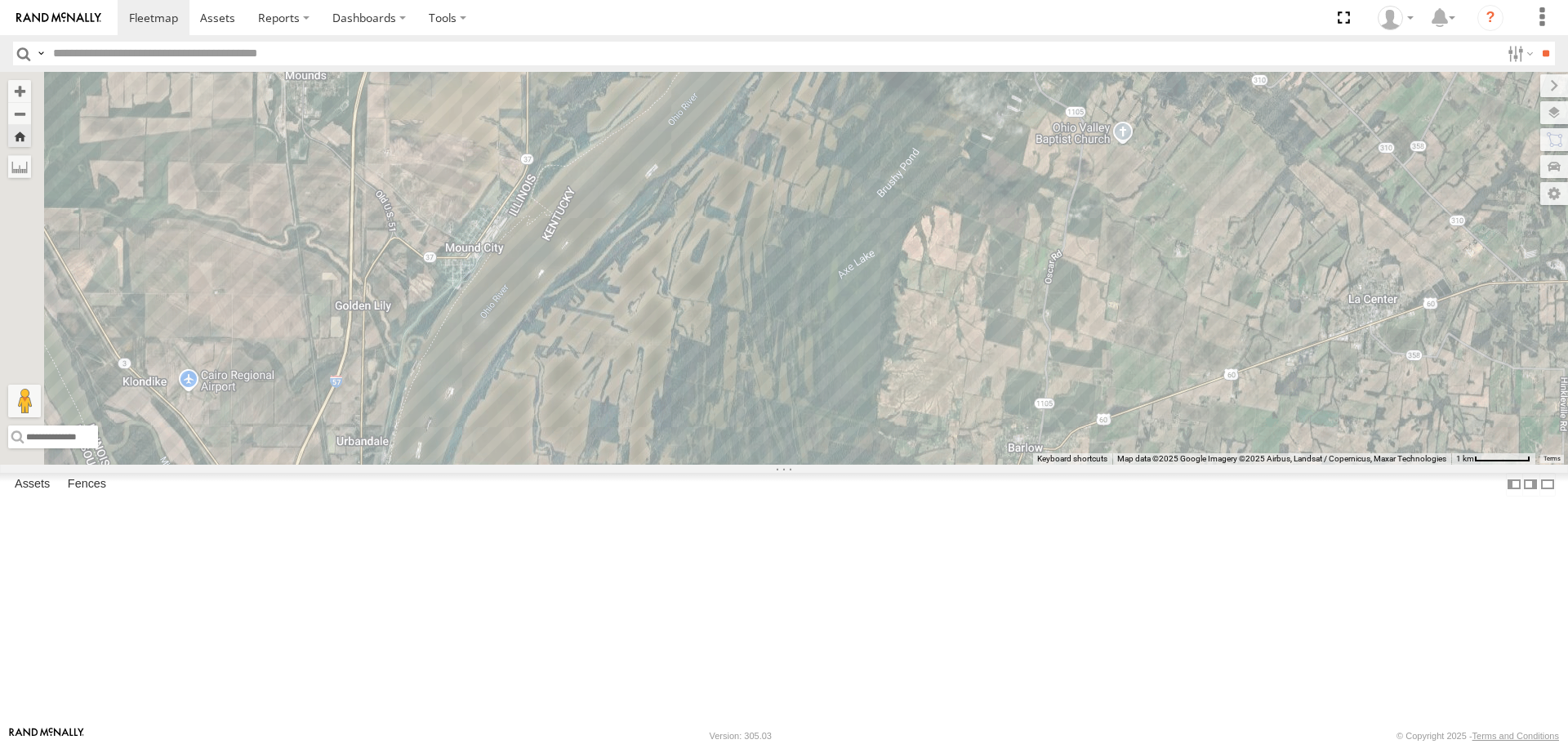
drag, startPoint x: 729, startPoint y: 253, endPoint x: 844, endPoint y: 637, distance: 400.9
click at [844, 449] on div "RT9 Peterbilt" at bounding box center [784, 267] width 1568 height 391
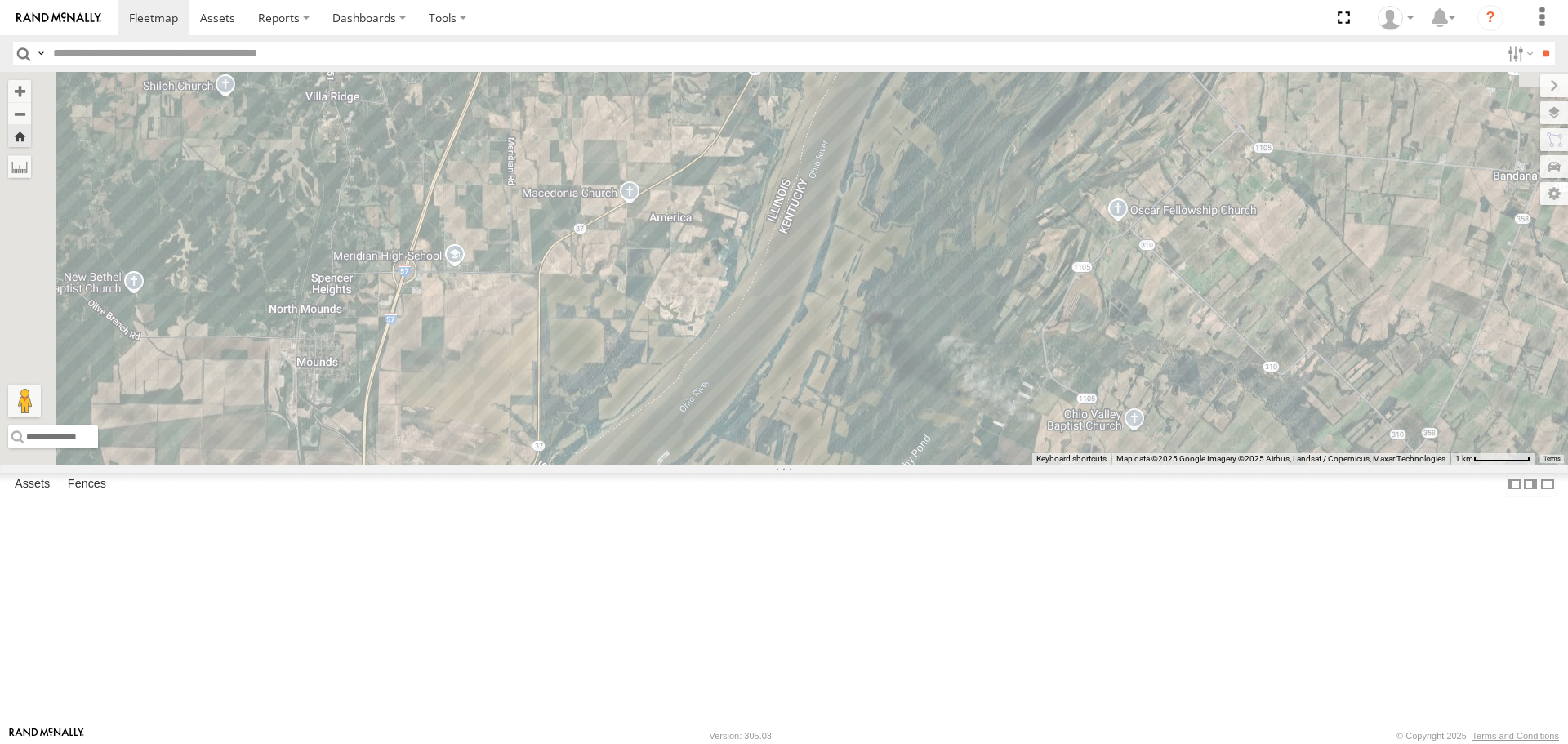
drag, startPoint x: 913, startPoint y: 414, endPoint x: 923, endPoint y: 704, distance: 290.2
click at [923, 449] on div "RT9 Peterbilt" at bounding box center [784, 267] width 1568 height 391
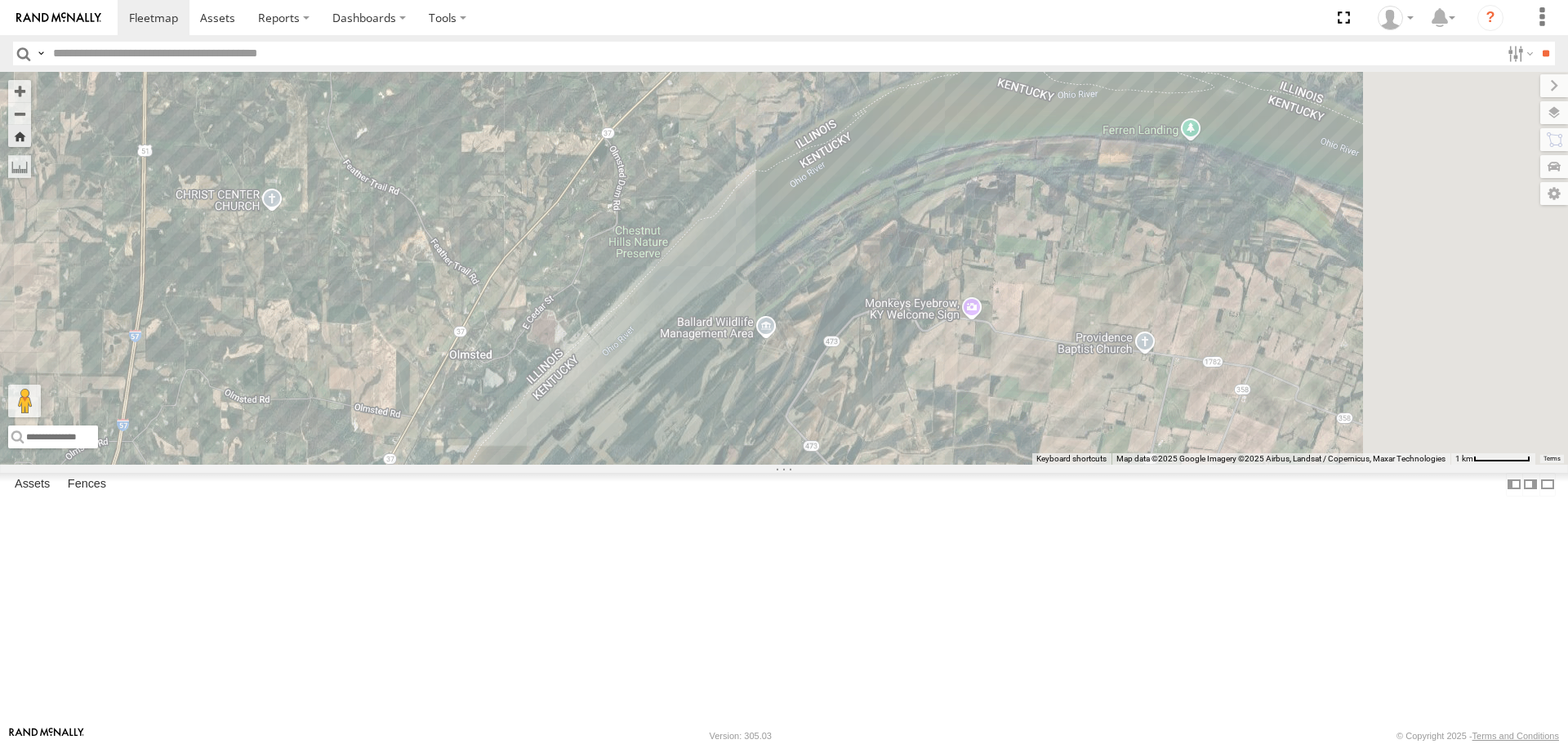
drag, startPoint x: 1162, startPoint y: 332, endPoint x: 754, endPoint y: 735, distance: 573.5
click at [757, 449] on body at bounding box center [784, 372] width 1568 height 744
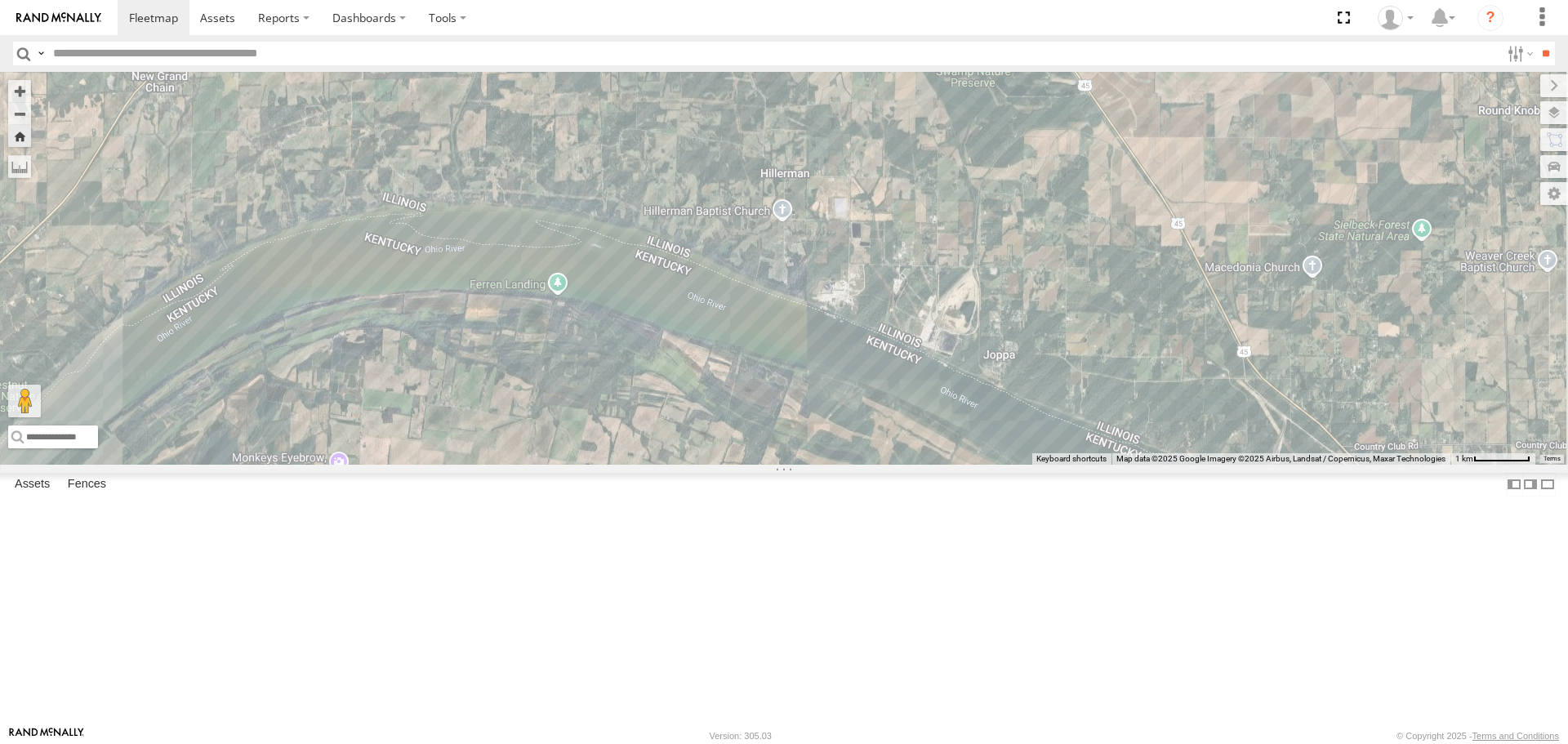
drag, startPoint x: 1129, startPoint y: 453, endPoint x: 589, endPoint y: 546, distance: 547.9
click at [589, 449] on div "RT9 Peterbilt" at bounding box center [784, 267] width 1568 height 391
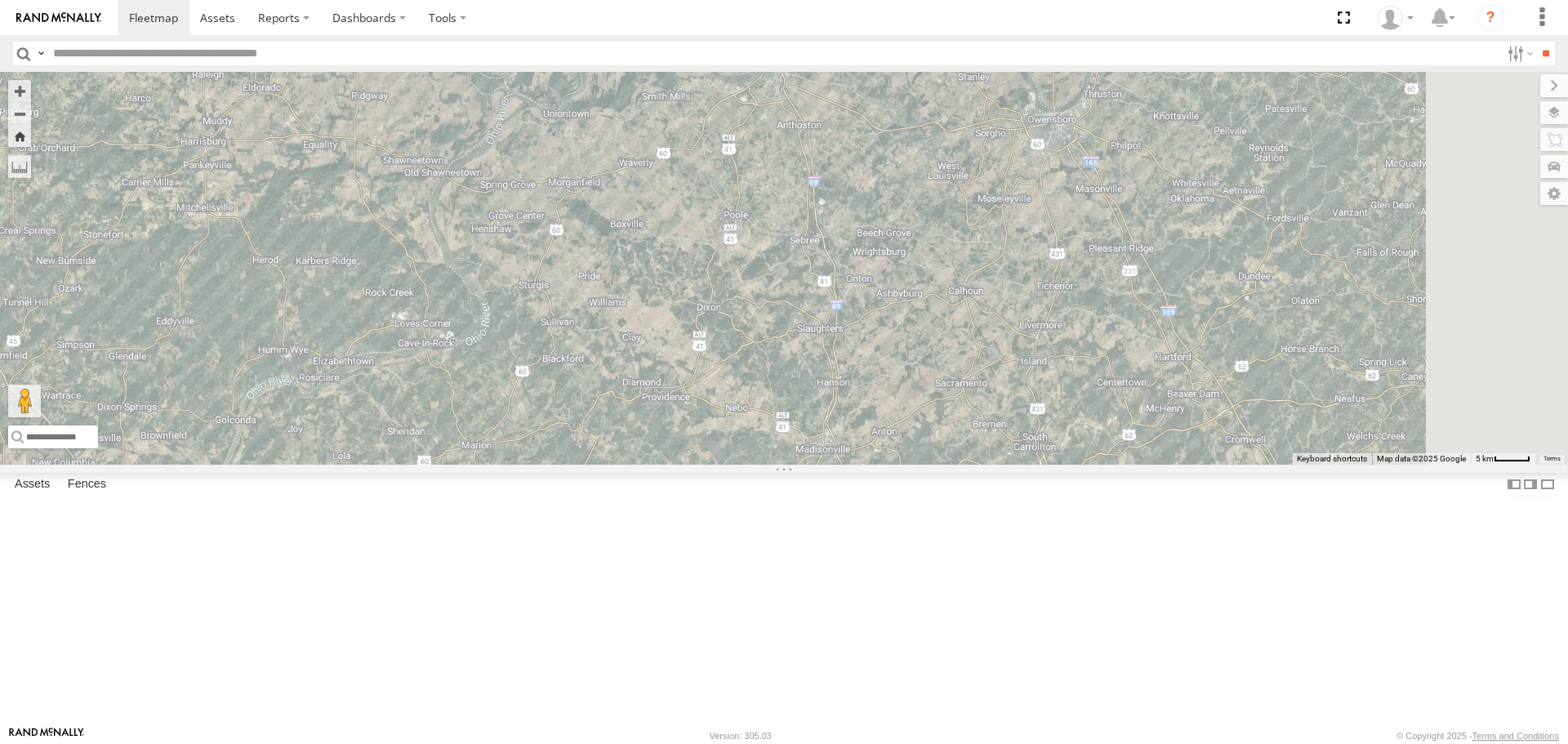
drag, startPoint x: 1231, startPoint y: 424, endPoint x: 596, endPoint y: 532, distance: 644.1
click at [596, 449] on div "RT9 Peterbilt" at bounding box center [784, 267] width 1568 height 391
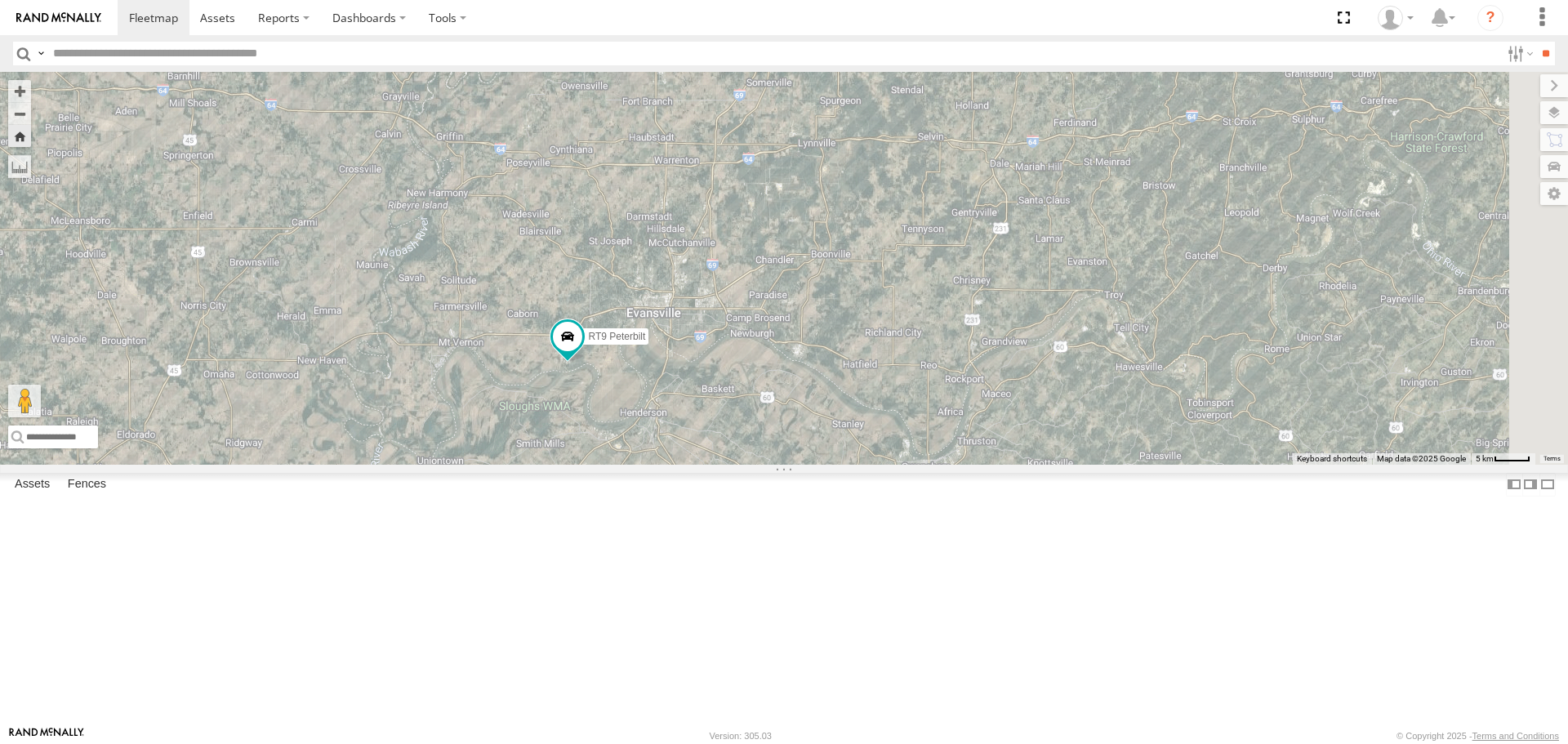
drag, startPoint x: 1007, startPoint y: 211, endPoint x: 956, endPoint y: 561, distance: 353.7
click at [956, 449] on div "RT9 Peterbilt" at bounding box center [784, 267] width 1568 height 391
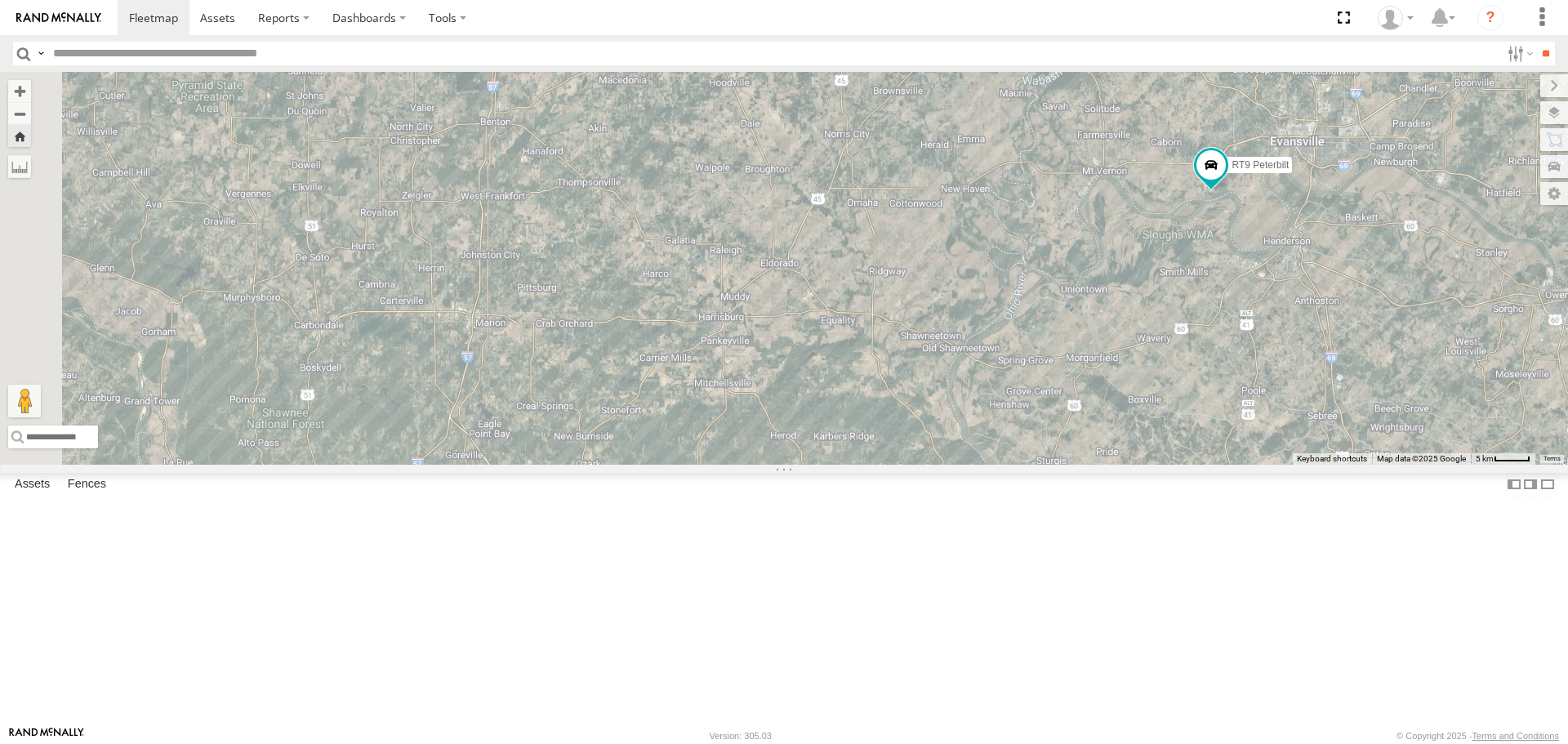
drag, startPoint x: 575, startPoint y: 551, endPoint x: 1134, endPoint y: 391, distance: 581.4
click at [1044, 391] on div "RT9 Peterbilt" at bounding box center [784, 267] width 1568 height 391
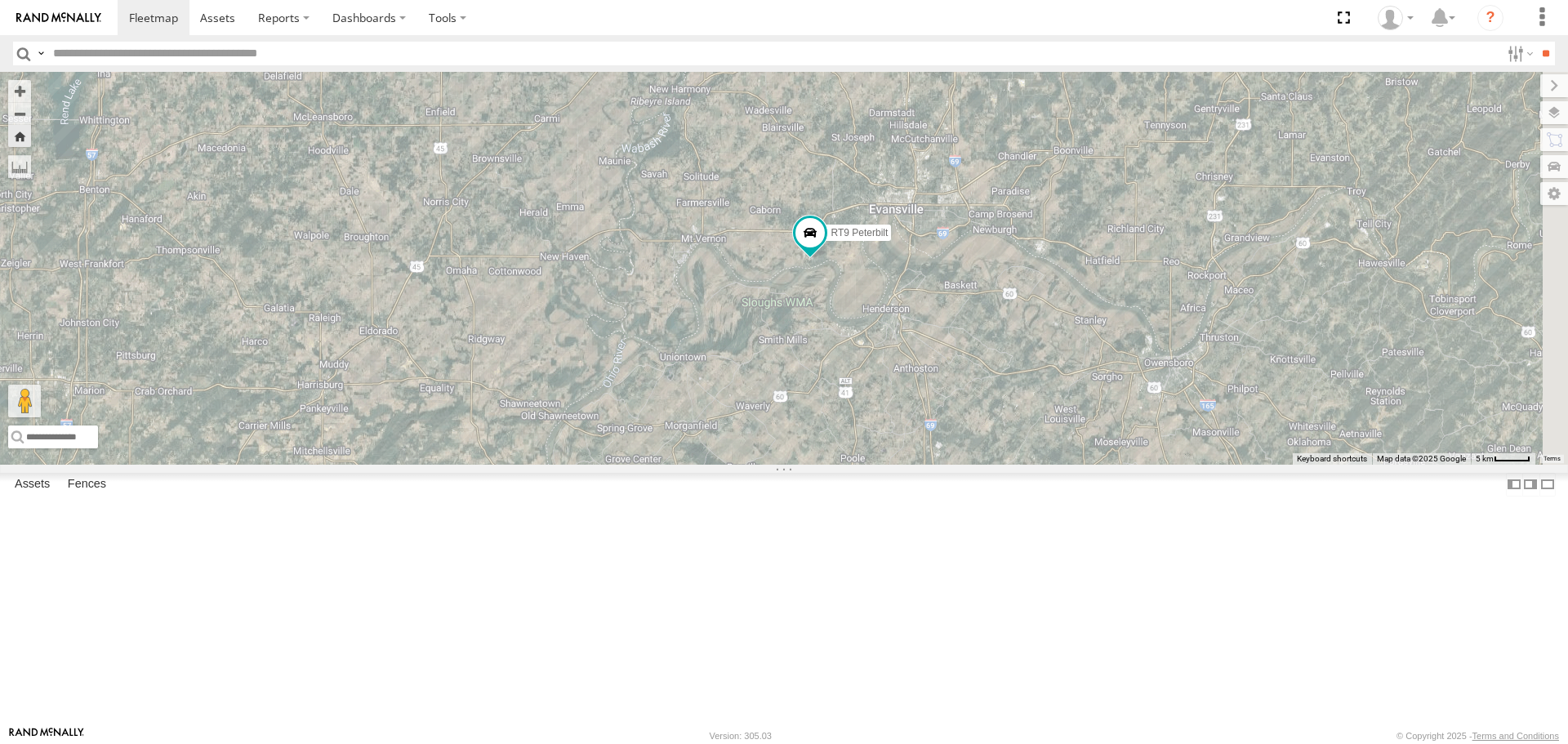
drag, startPoint x: 863, startPoint y: 380, endPoint x: 1106, endPoint y: 491, distance: 267.2
click at [1044, 449] on div "RT9 Peterbilt" at bounding box center [784, 267] width 1568 height 391
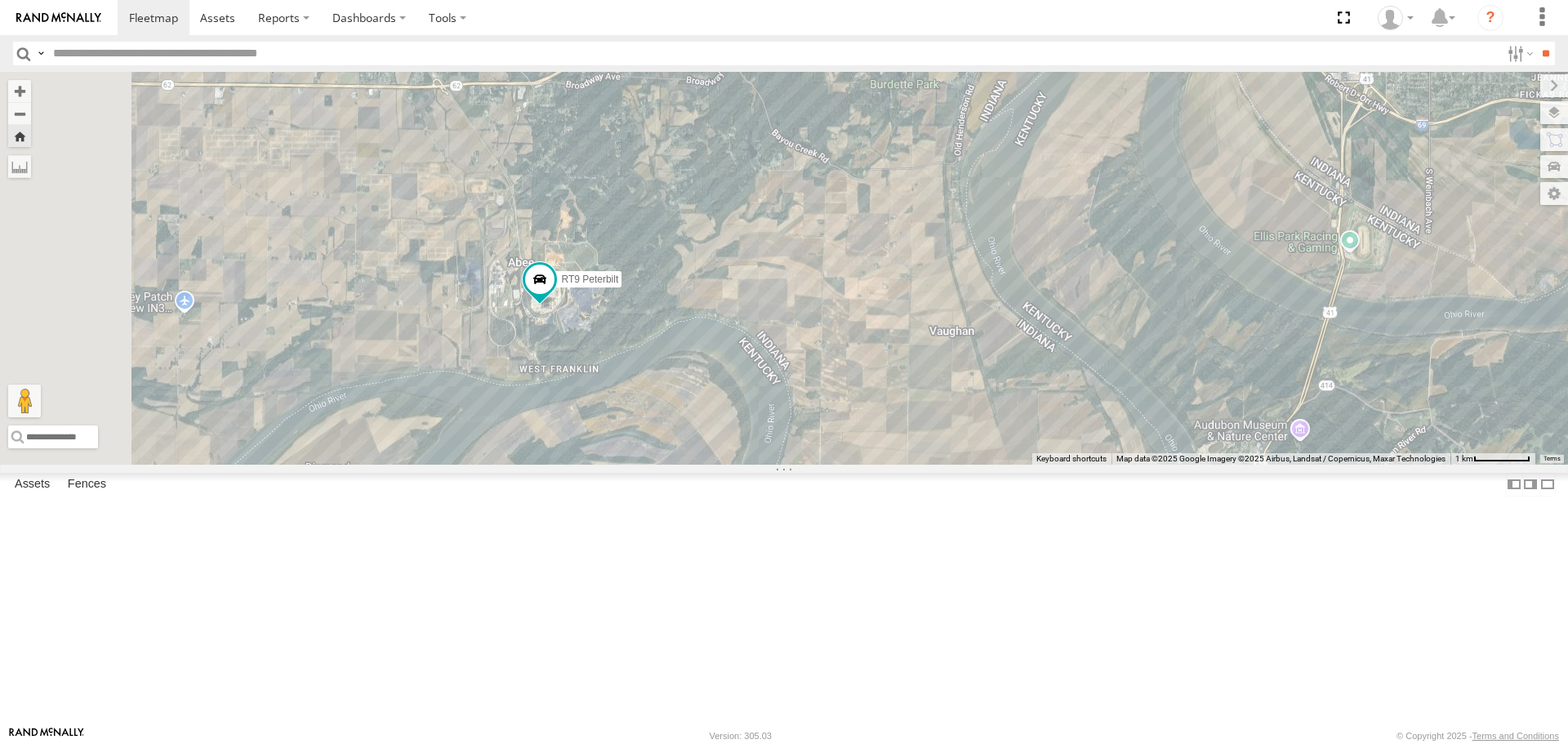
drag, startPoint x: 516, startPoint y: 423, endPoint x: 1130, endPoint y: 558, distance: 628.7
click at [1044, 449] on div "RT9 Peterbilt" at bounding box center [784, 267] width 1568 height 391
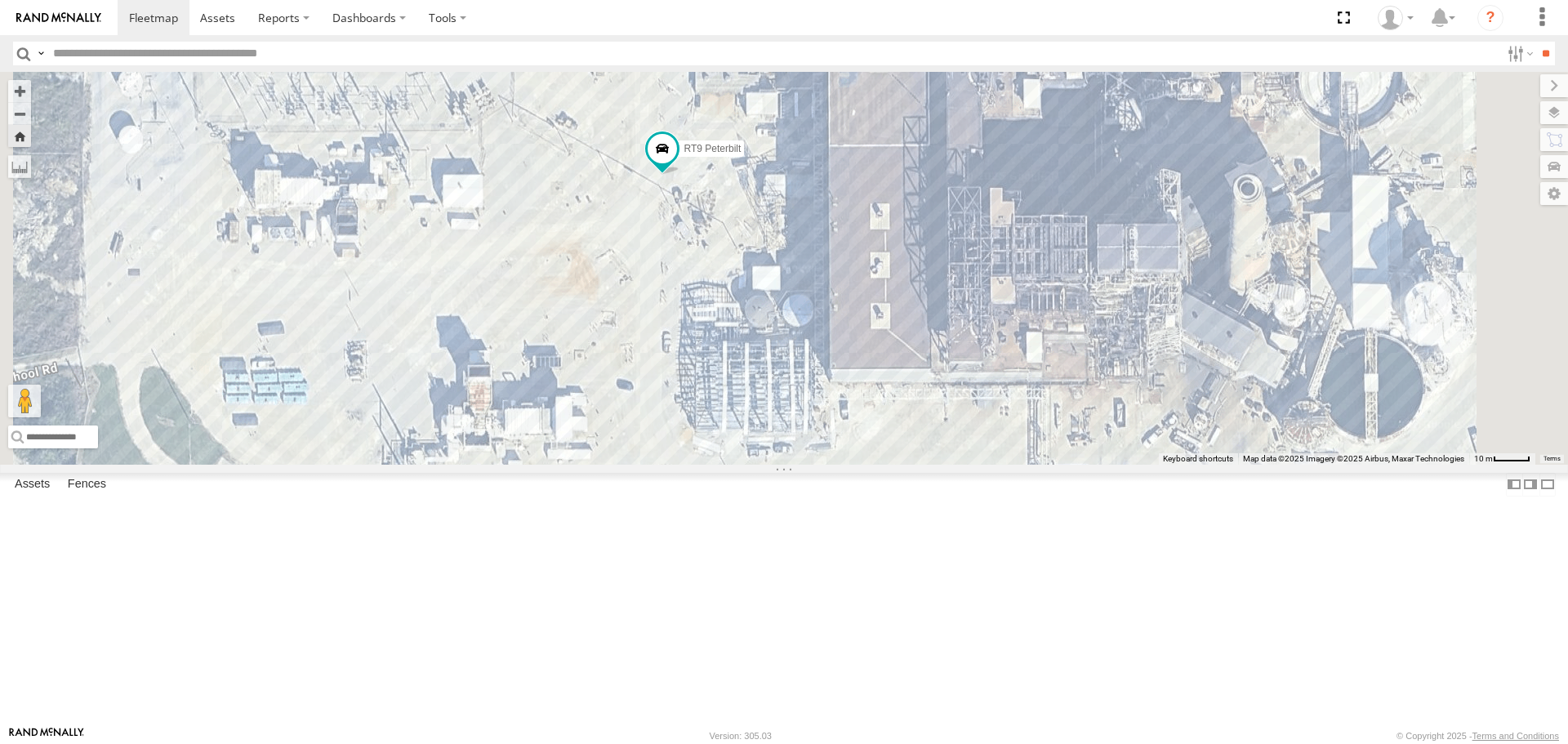
drag, startPoint x: 837, startPoint y: 303, endPoint x: 824, endPoint y: 426, distance: 123.7
click at [824, 426] on div "RT9 Peterbilt" at bounding box center [784, 267] width 1568 height 391
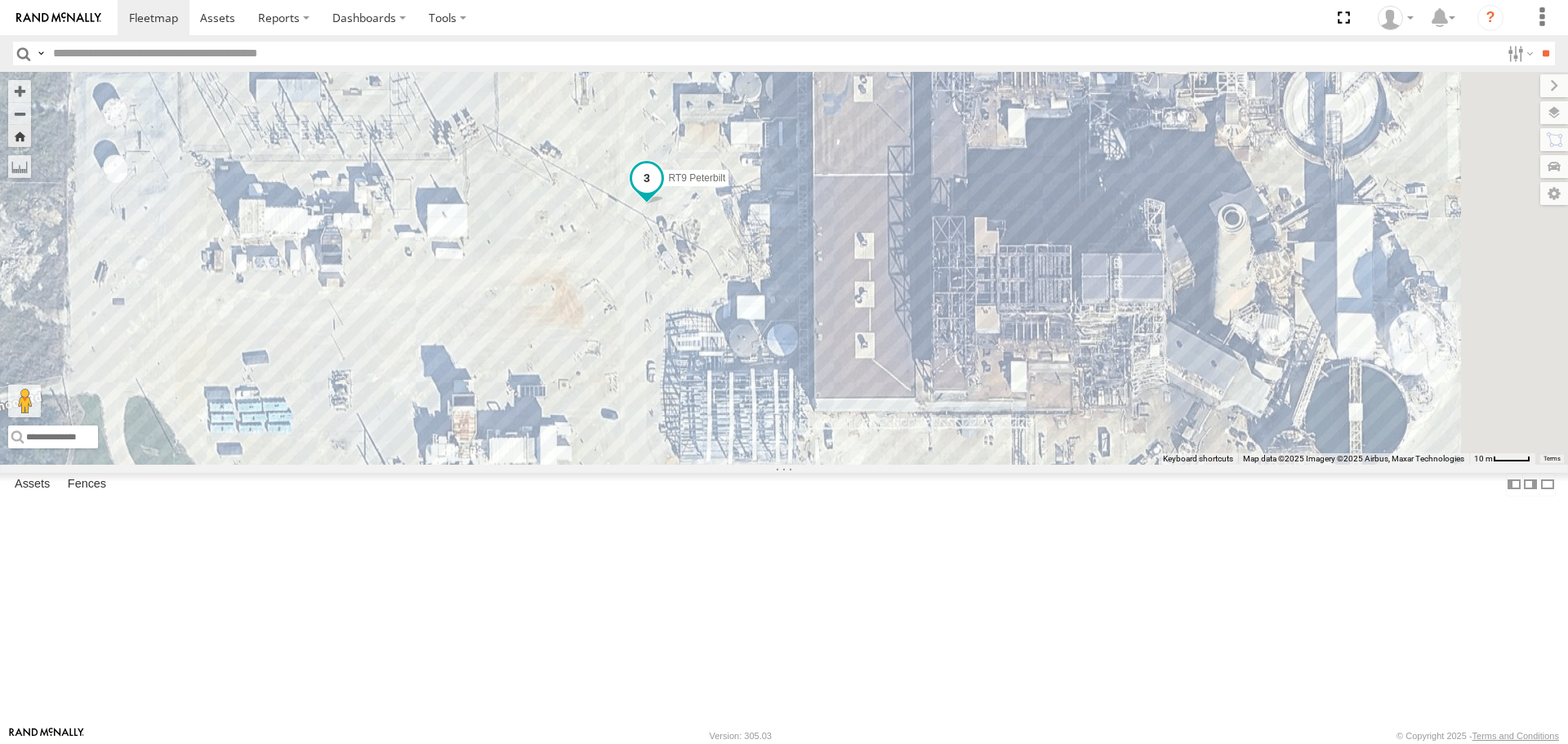
click at [661, 193] on span at bounding box center [647, 179] width 30 height 30
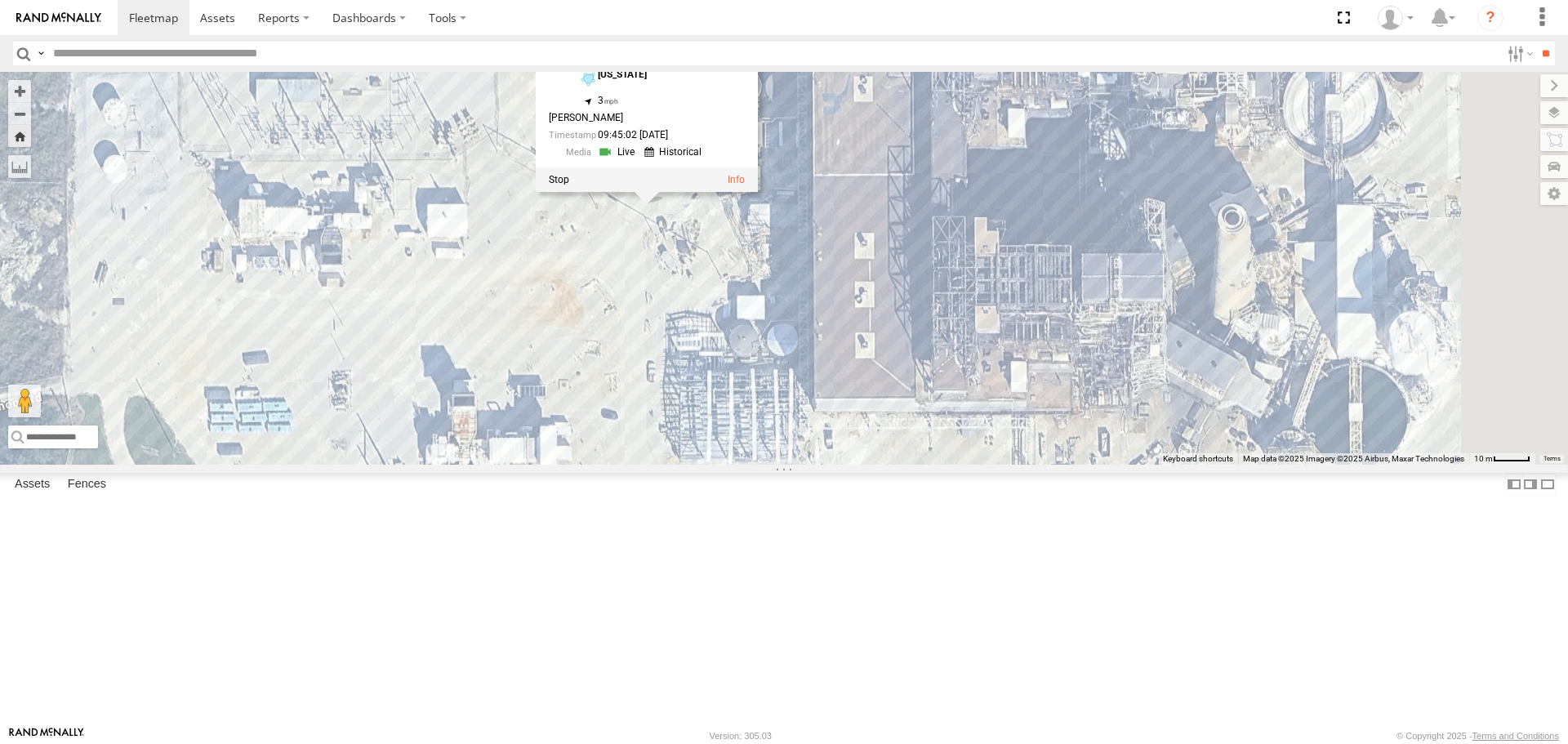
click at [640, 160] on link at bounding box center [619, 152] width 42 height 16
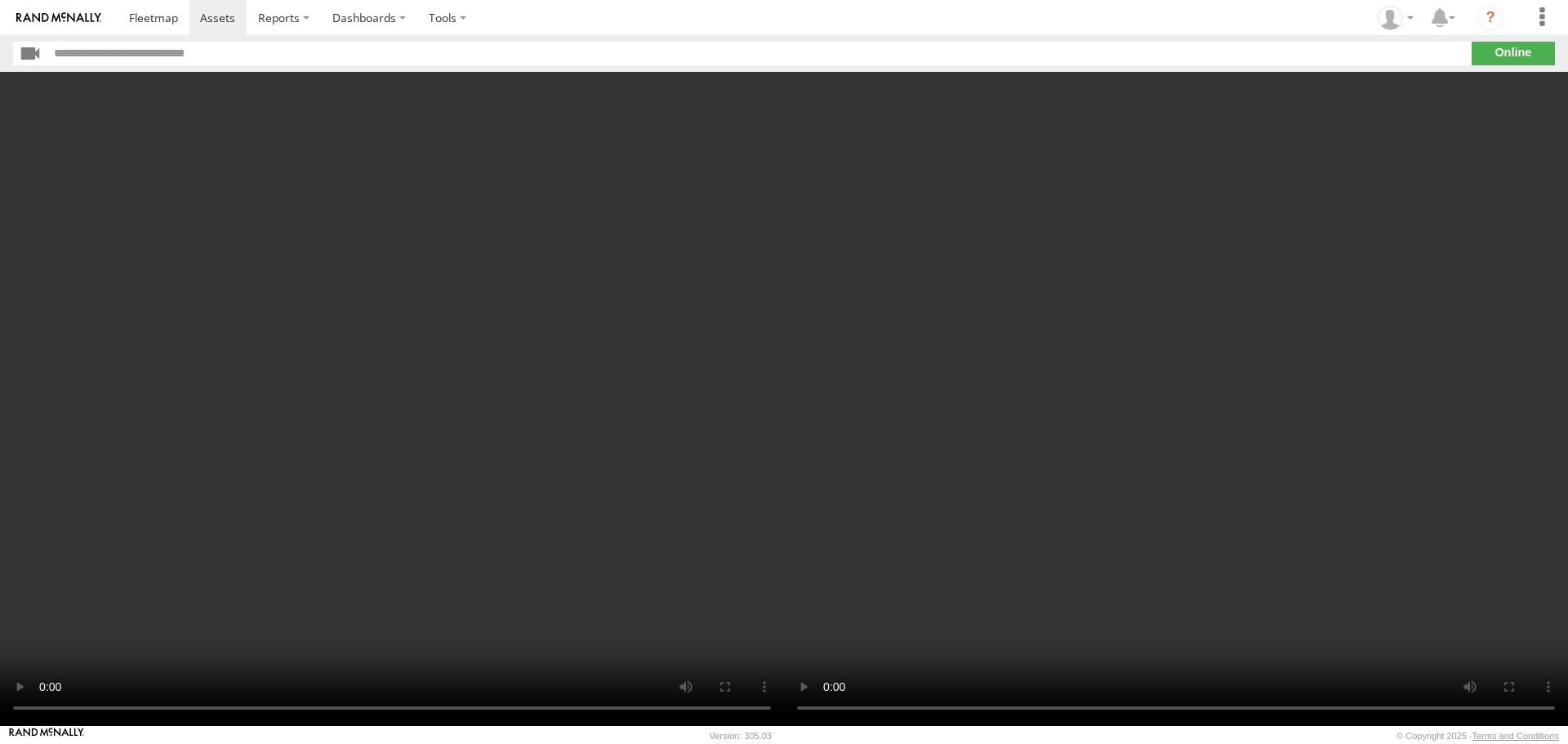
click at [89, 12] on img at bounding box center [58, 17] width 85 height 11
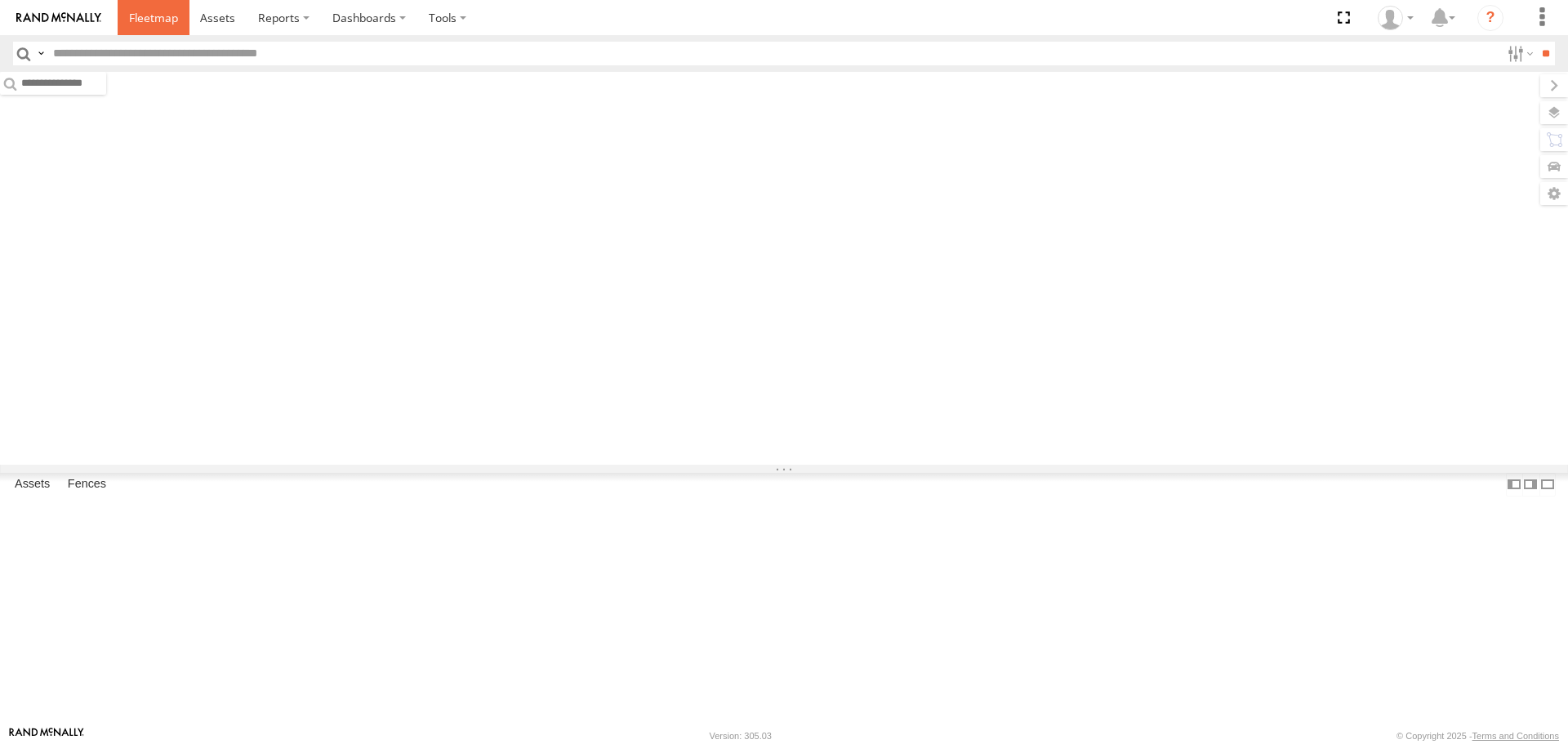
click at [171, 17] on span at bounding box center [153, 18] width 49 height 16
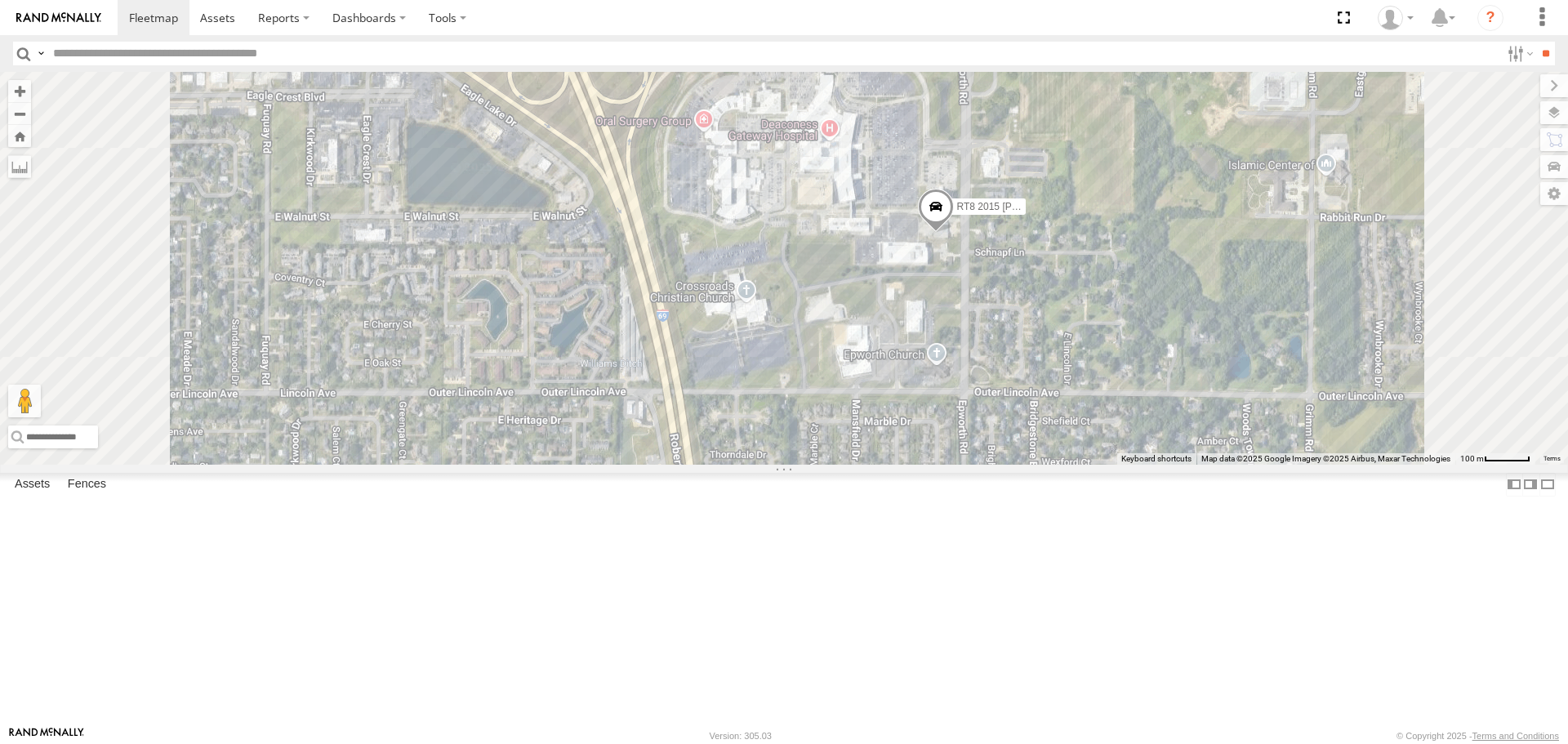
drag, startPoint x: 1135, startPoint y: 356, endPoint x: 1185, endPoint y: 428, distance: 87.7
click at [1185, 447] on div "RT8 2015 Mack RT9 Peterbilt" at bounding box center [784, 267] width 1568 height 391
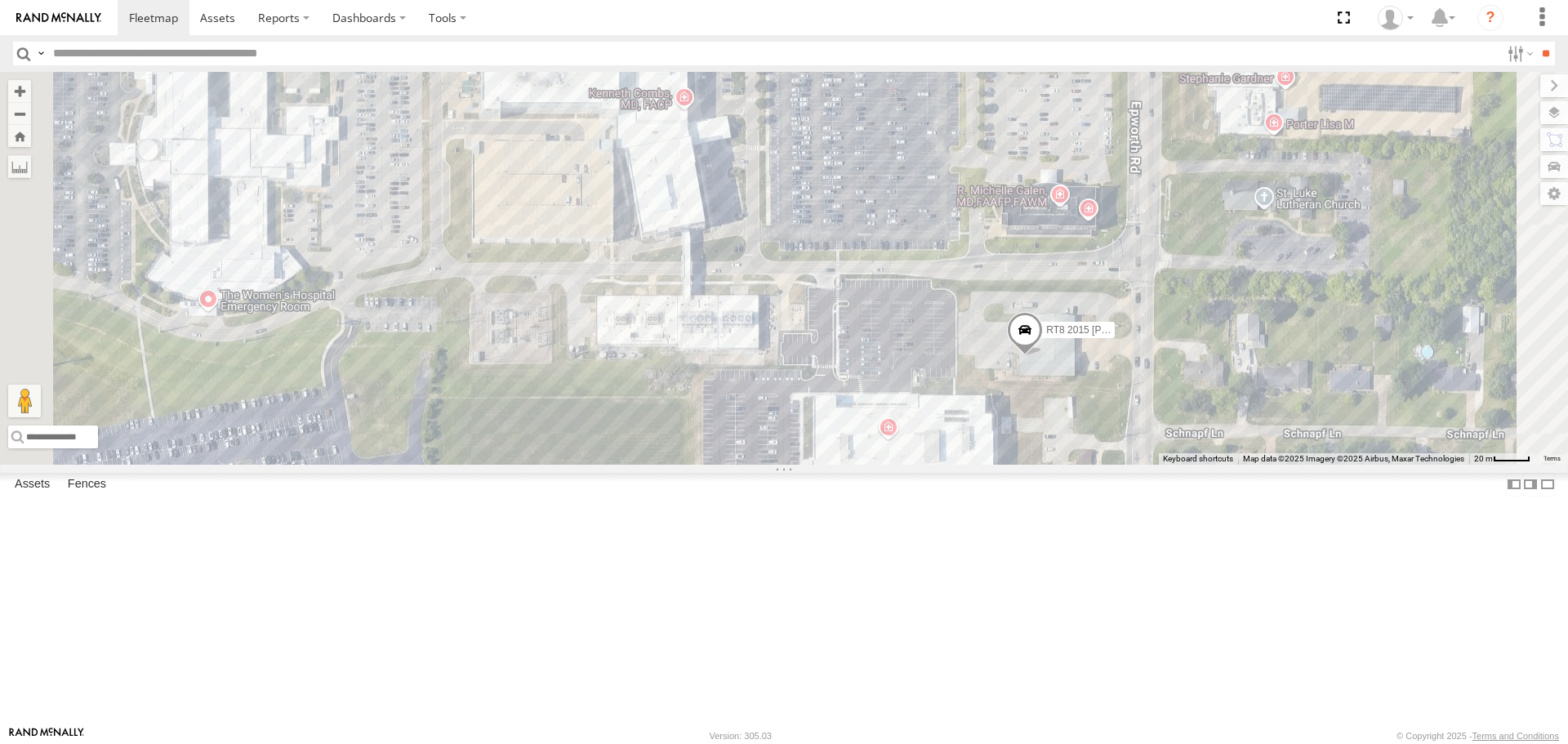
drag, startPoint x: 1097, startPoint y: 304, endPoint x: 1231, endPoint y: 531, distance: 263.6
click at [1231, 464] on div "RT8 2015 Mack RT9 Peterbilt" at bounding box center [784, 267] width 1568 height 391
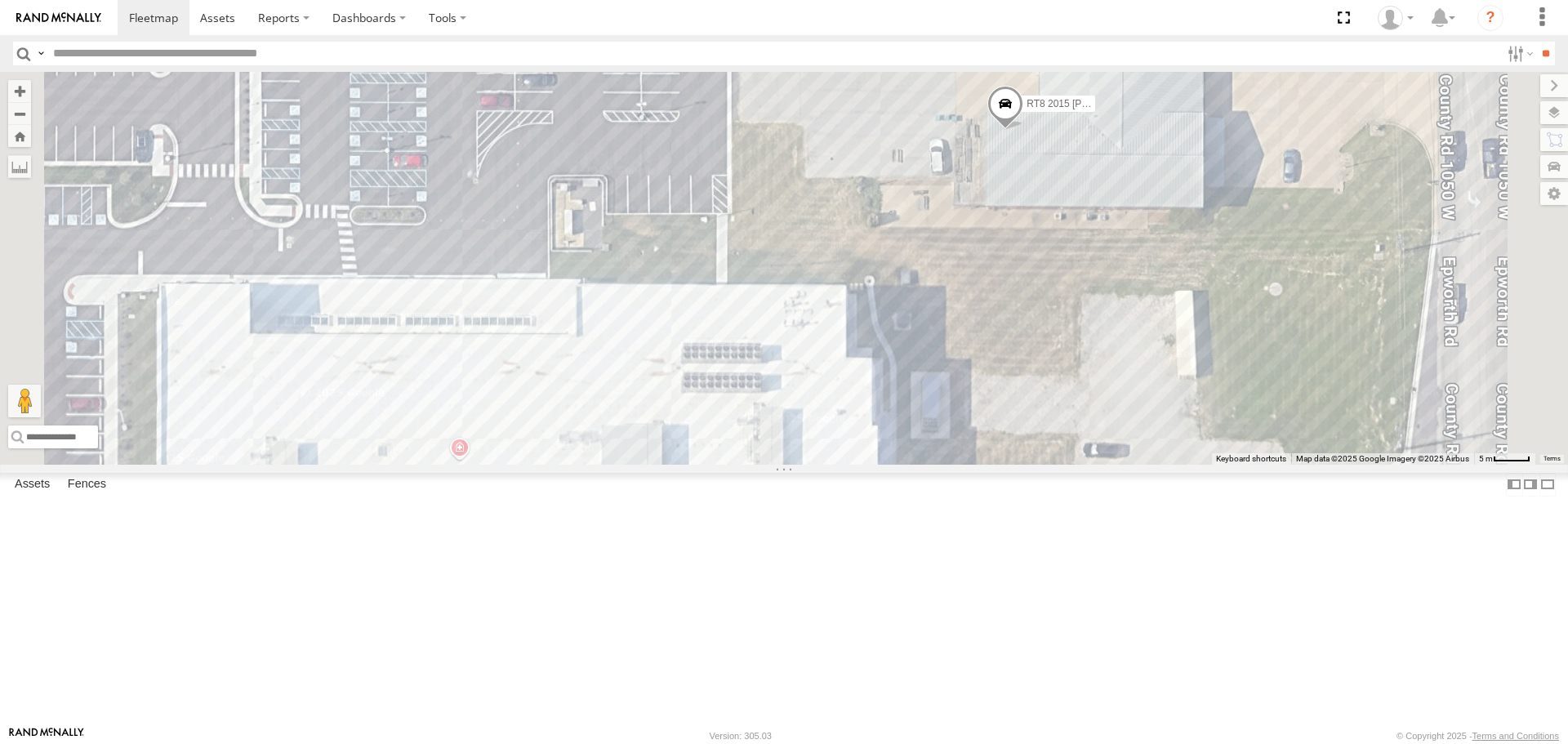
click at [1023, 129] on span at bounding box center [1005, 108] width 36 height 44
click at [984, 85] on link at bounding box center [964, 78] width 42 height 16
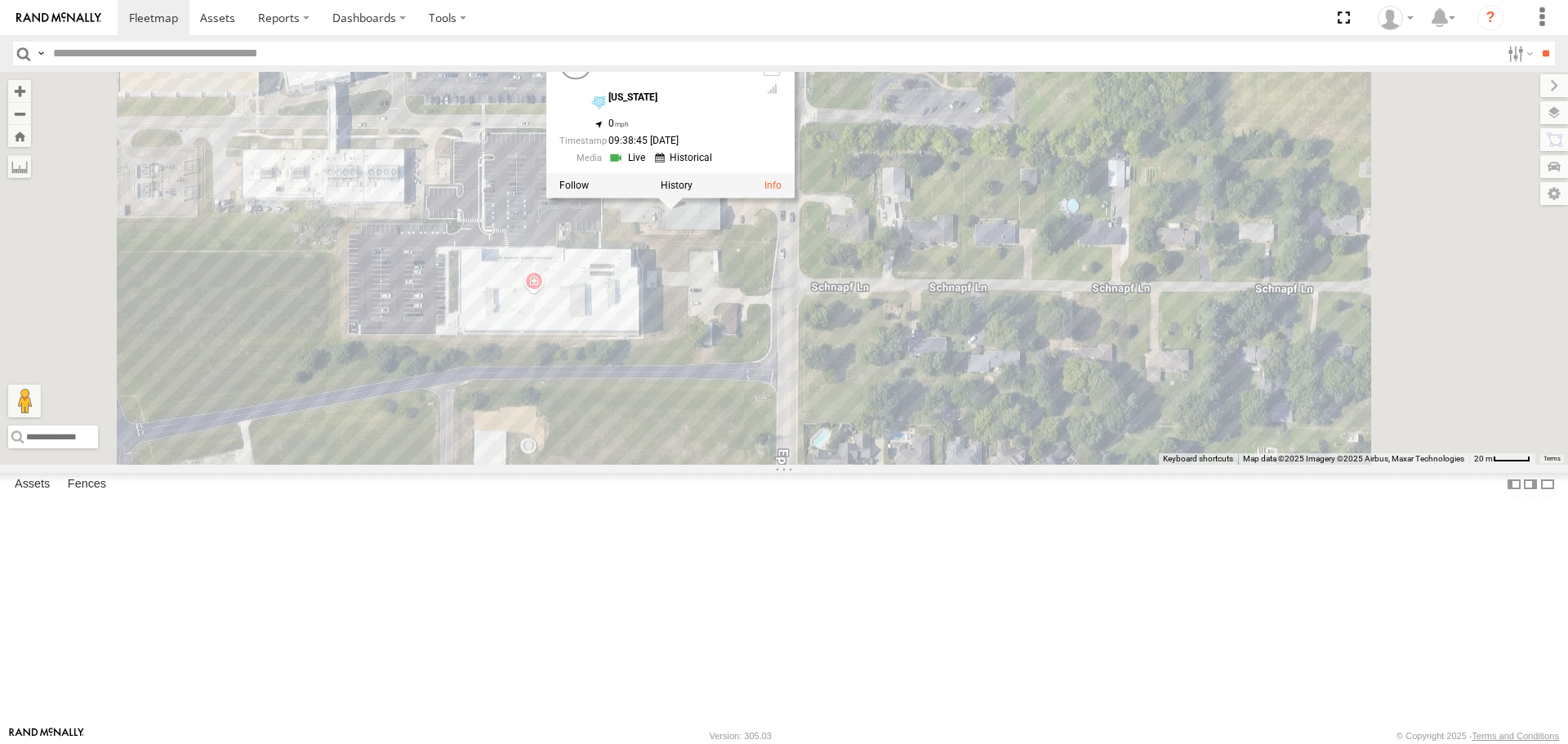
click at [0, 0] on div at bounding box center [0, 0] width 0 height 0
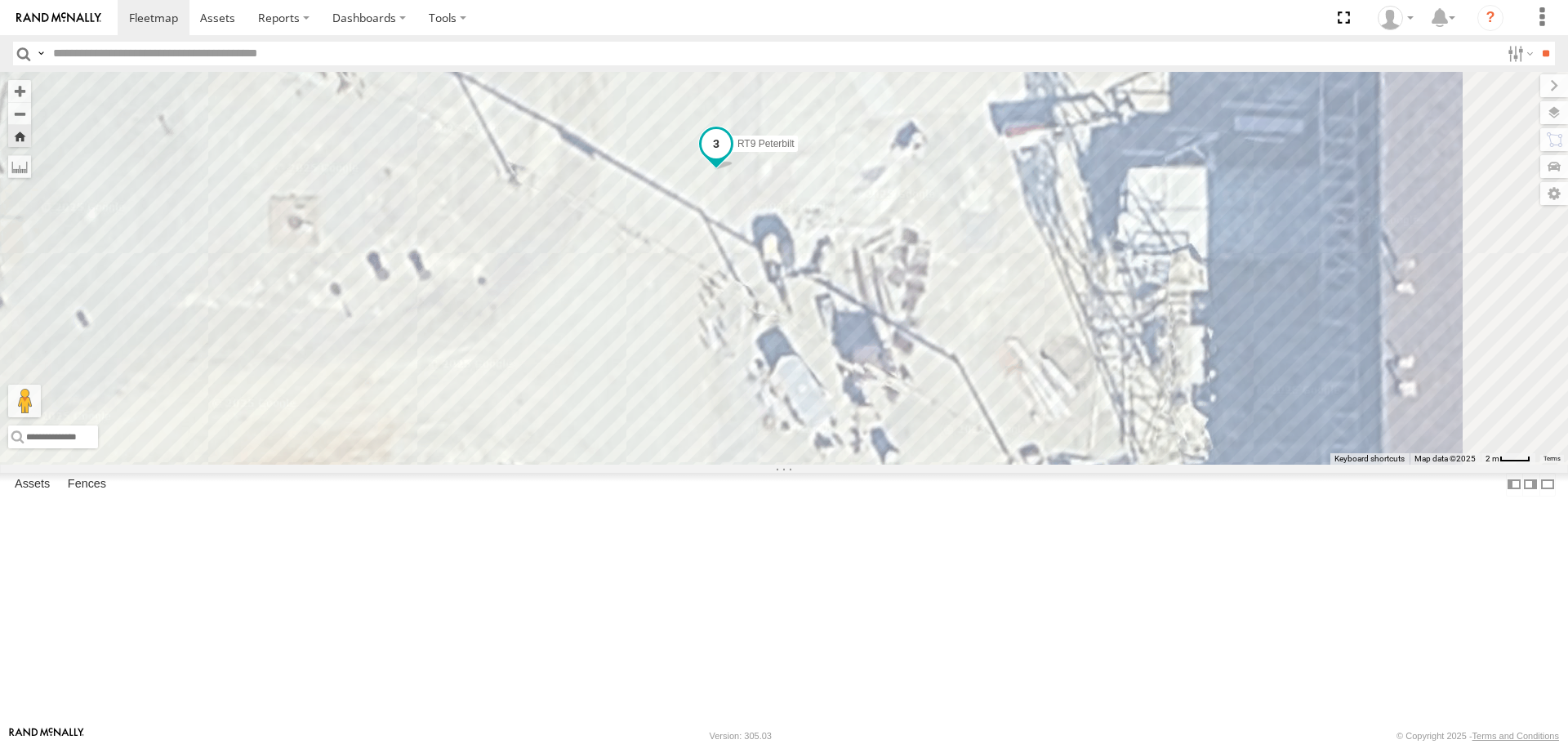
click at [731, 158] on span at bounding box center [716, 144] width 30 height 30
click at [648, 151] on label at bounding box center [633, 144] width 30 height 11
